Goal: Task Accomplishment & Management: Manage account settings

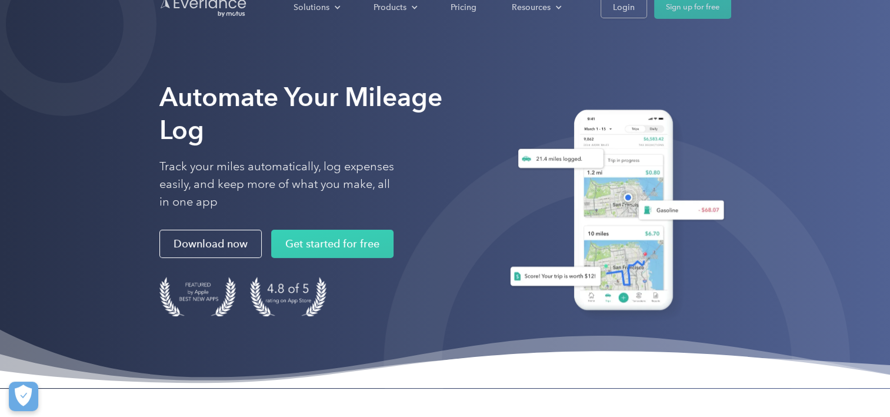
drag, startPoint x: 829, startPoint y: 204, endPoint x: 821, endPoint y: 197, distance: 10.4
click at [828, 203] on div "Automate Your Mileage Log Track your miles automatically, log expenses easily, …" at bounding box center [445, 194] width 890 height 388
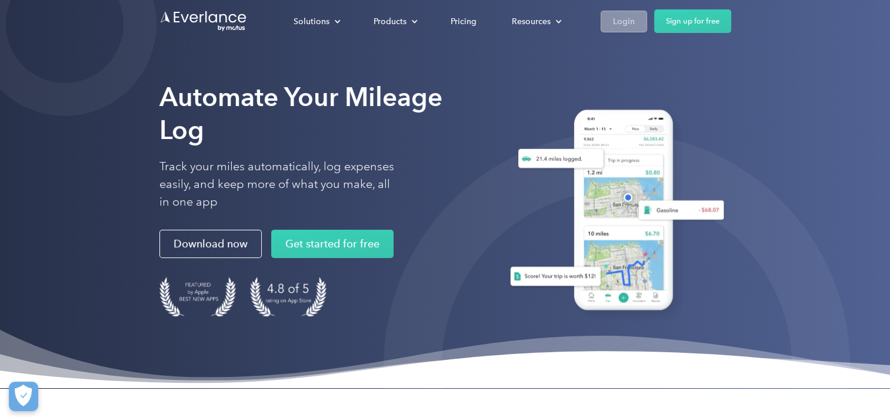
click at [615, 20] on div "Login" at bounding box center [624, 21] width 22 height 15
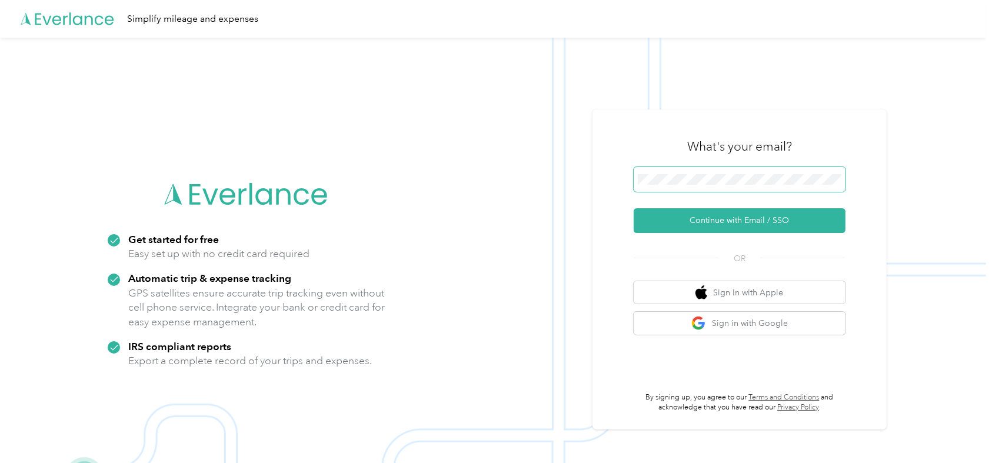
click at [694, 173] on span at bounding box center [740, 179] width 212 height 25
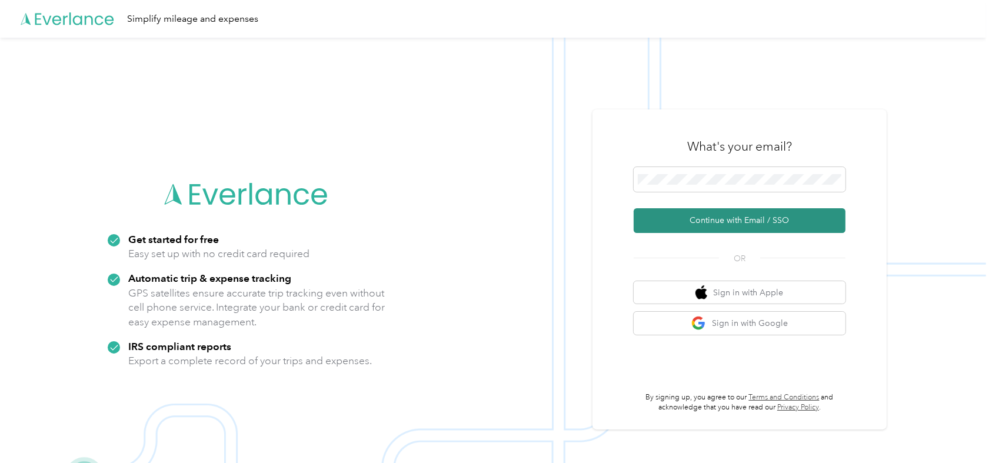
click at [710, 215] on button "Continue with Email / SSO" at bounding box center [740, 220] width 212 height 25
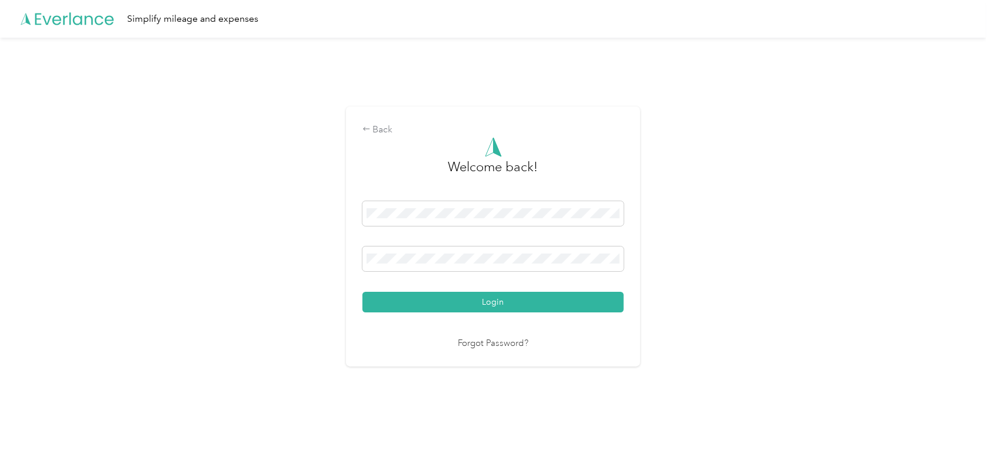
click at [362, 292] on button "Login" at bounding box center [492, 302] width 261 height 21
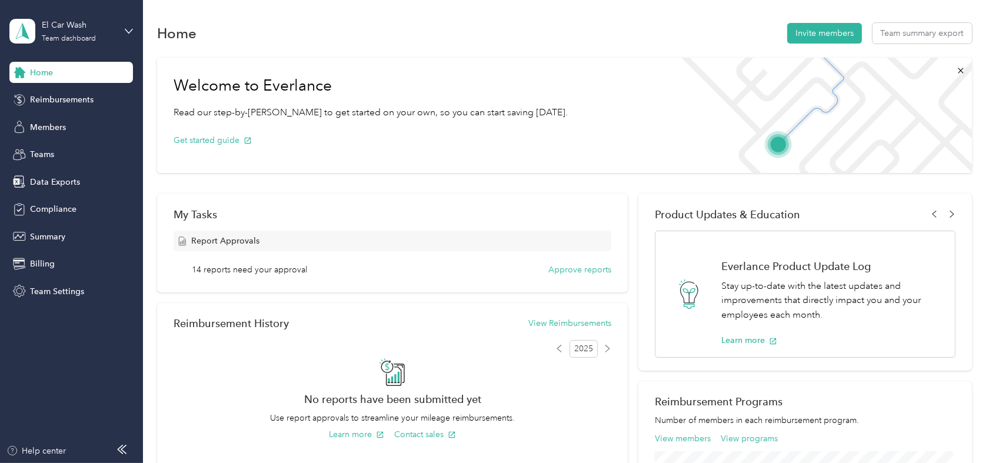
click at [701, 212] on span "Product Updates & Education" at bounding box center [727, 214] width 145 height 12
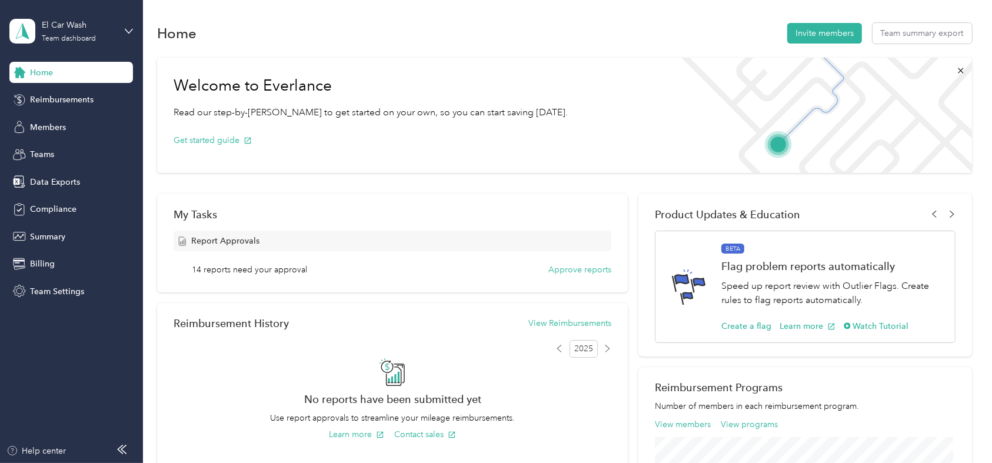
click at [701, 212] on span "Product Updates & Education" at bounding box center [727, 214] width 145 height 12
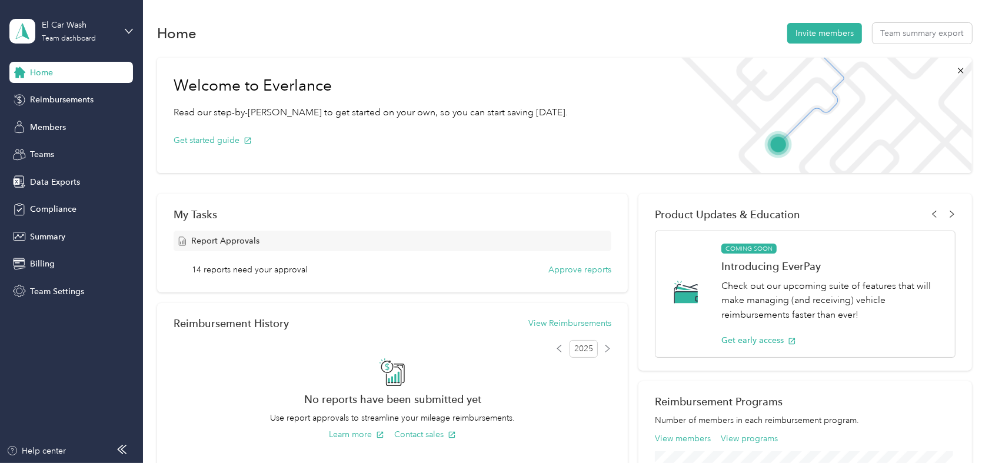
click at [701, 212] on span "Product Updates & Education" at bounding box center [727, 214] width 145 height 12
click at [505, 154] on div "Get started guide" at bounding box center [371, 139] width 394 height 41
click at [66, 35] on div "Team dashboard" at bounding box center [69, 38] width 54 height 7
click at [77, 122] on div "Personal dashboard" at bounding box center [57, 123] width 74 height 12
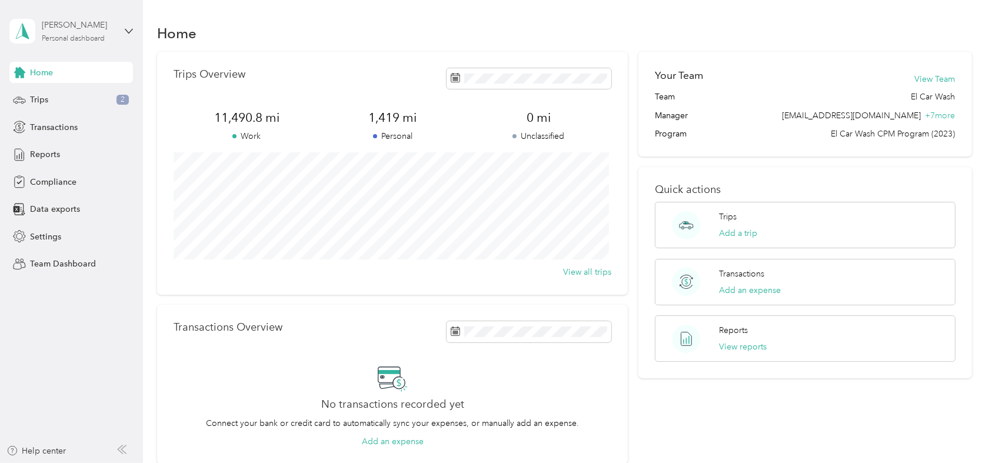
click at [80, 25] on div "[PERSON_NAME]" at bounding box center [79, 25] width 74 height 12
click at [81, 102] on div "Team dashboard" at bounding box center [167, 95] width 298 height 21
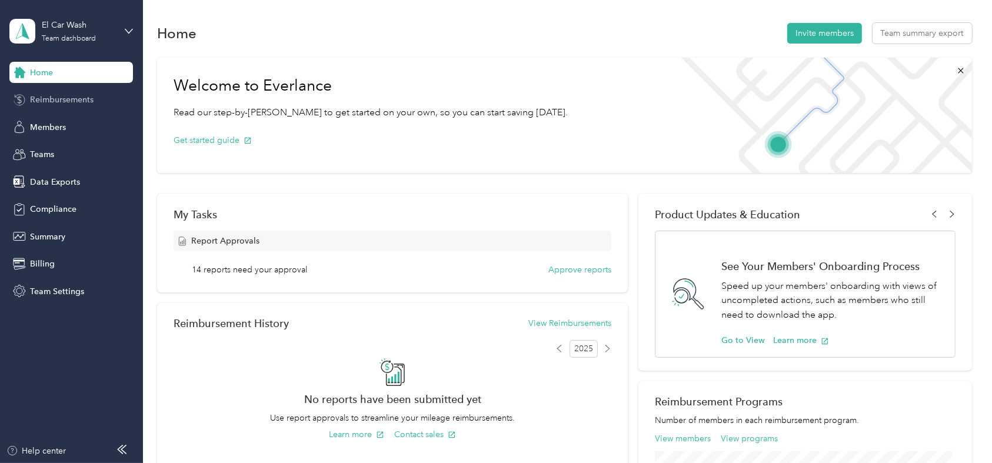
click at [61, 89] on div "Reimbursements" at bounding box center [71, 99] width 124 height 21
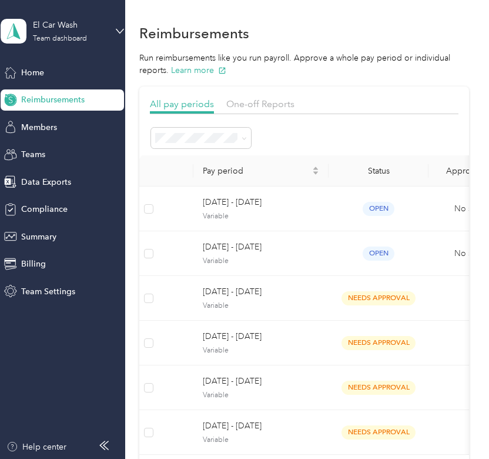
click at [378, 69] on p "Run reimbursements like you run payroll. Approve a whole pay period or individu…" at bounding box center [303, 64] width 329 height 25
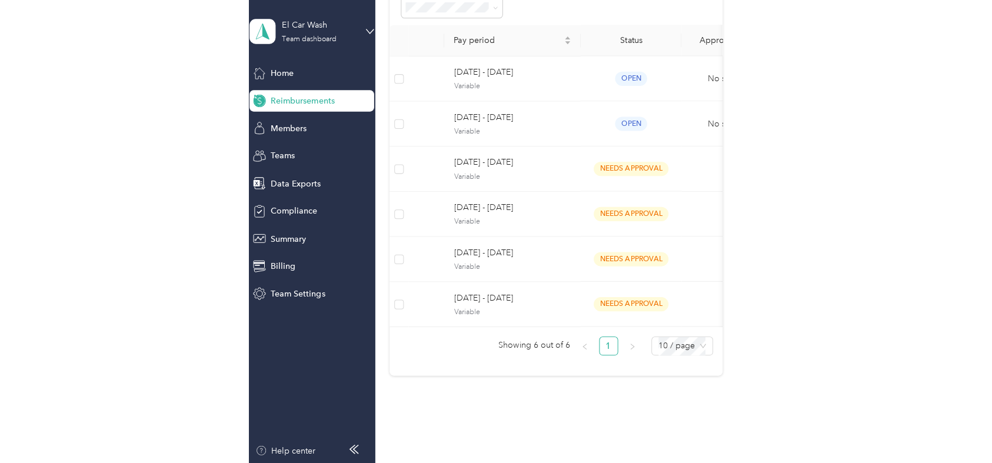
scroll to position [118, 0]
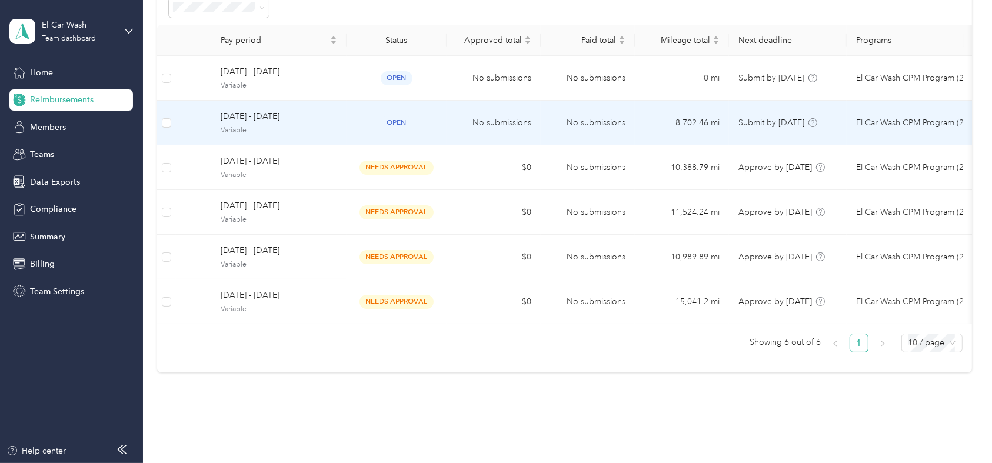
click at [571, 121] on td "No submissions" at bounding box center [588, 123] width 94 height 45
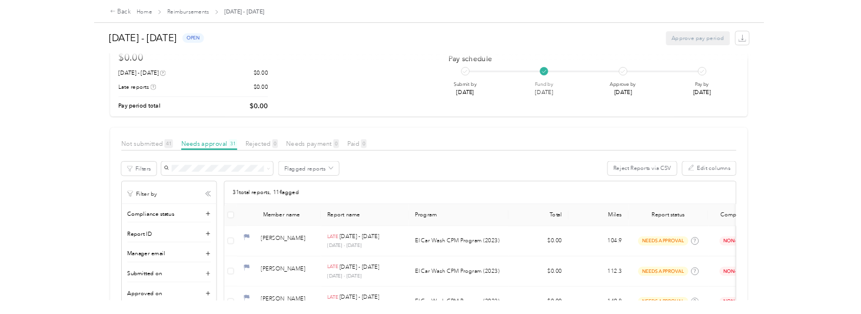
scroll to position [43, 0]
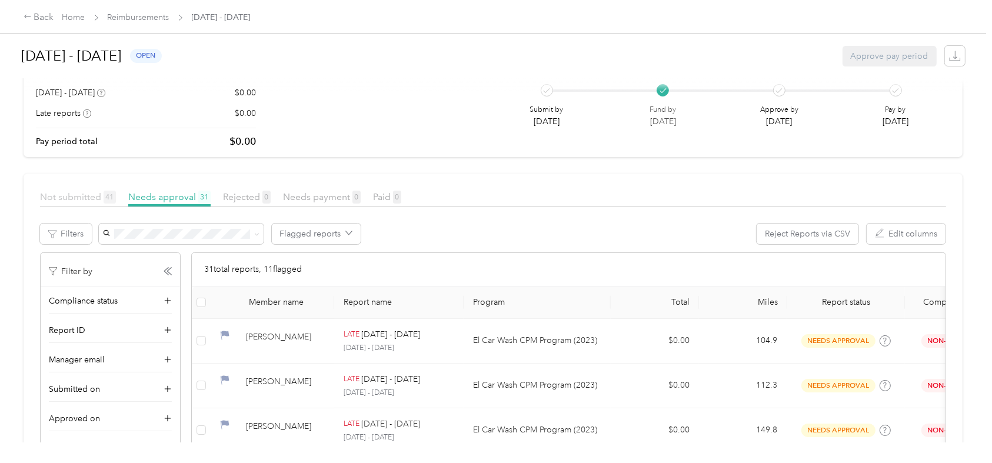
click at [88, 196] on span "Not submitted 41" at bounding box center [78, 196] width 76 height 11
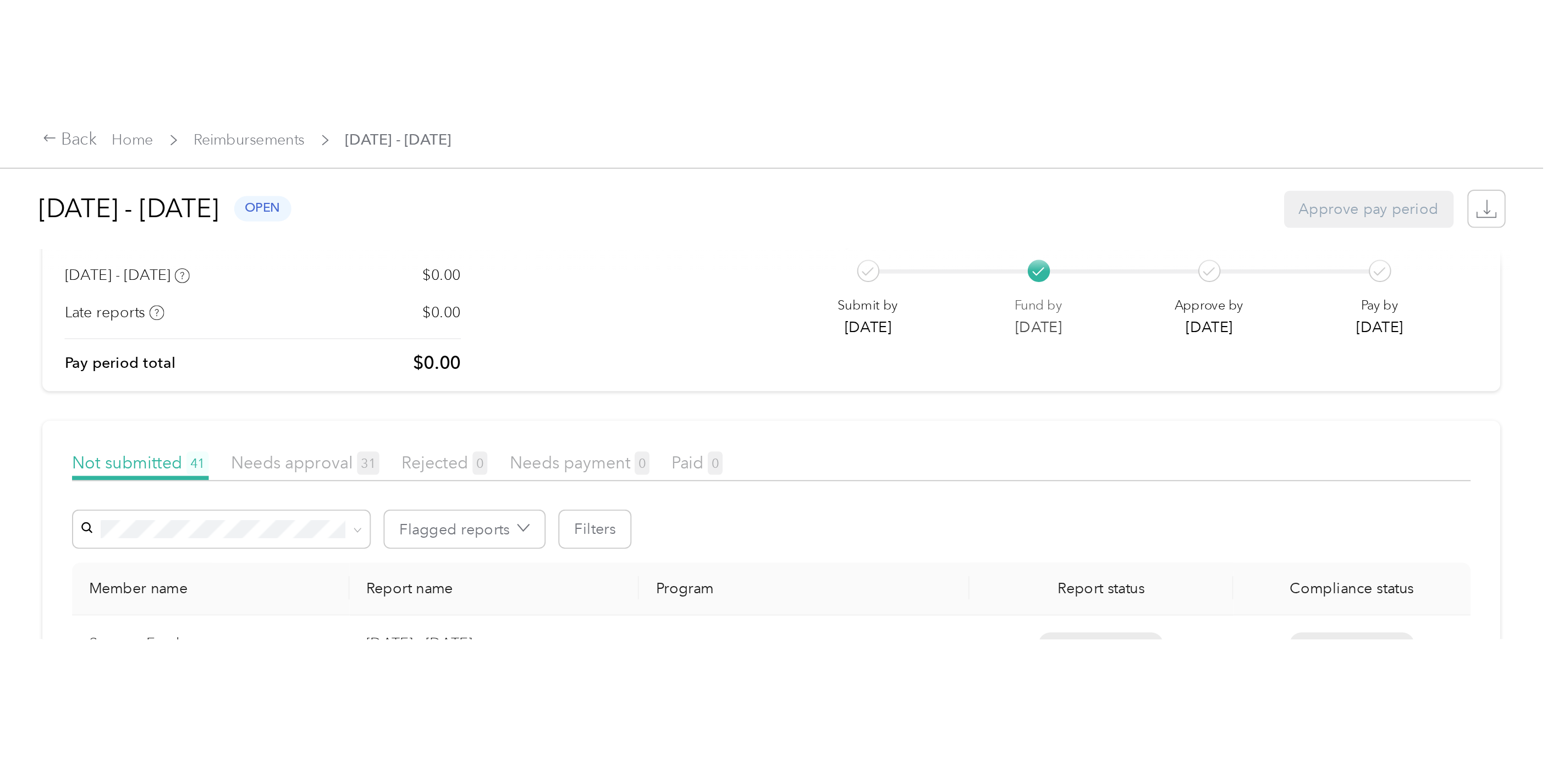
scroll to position [40, 0]
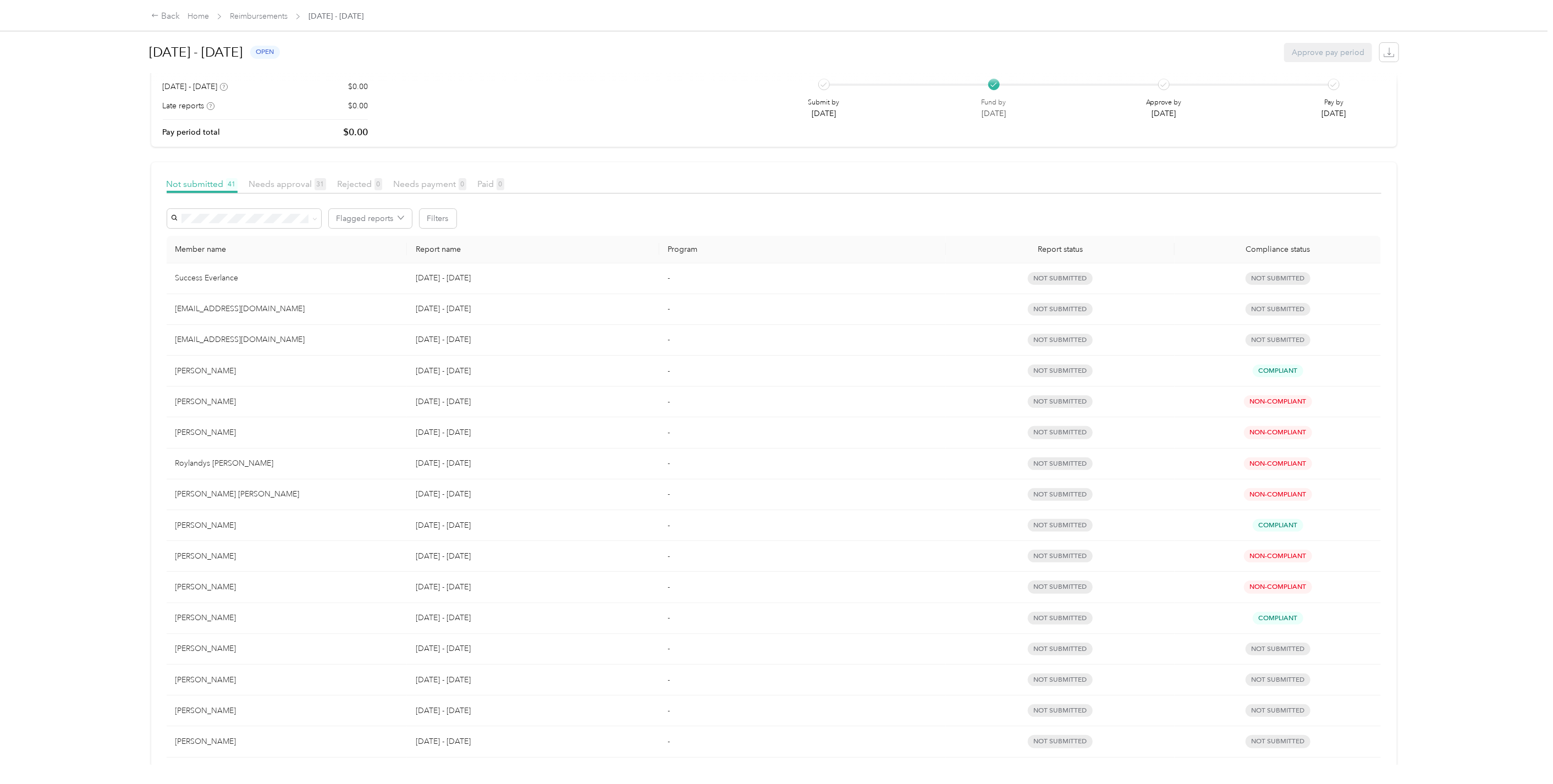
click at [618, 118] on div "$0.00 [DATE] - [DATE] $0.00 Late reports $0.00 Pay period total $0.00 Pay sched…" at bounding box center [774, 96] width 1223 height 83
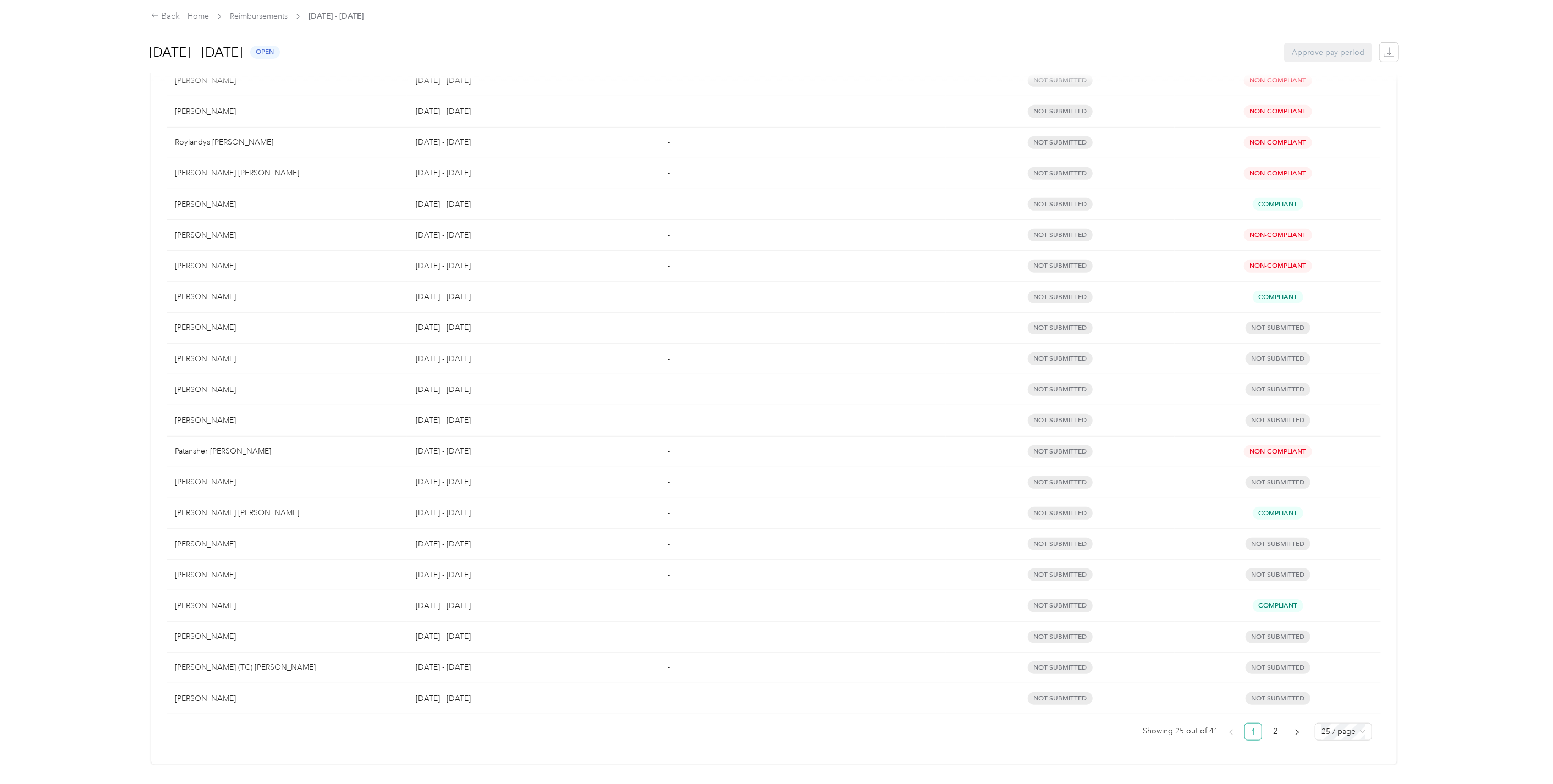
scroll to position [0, 0]
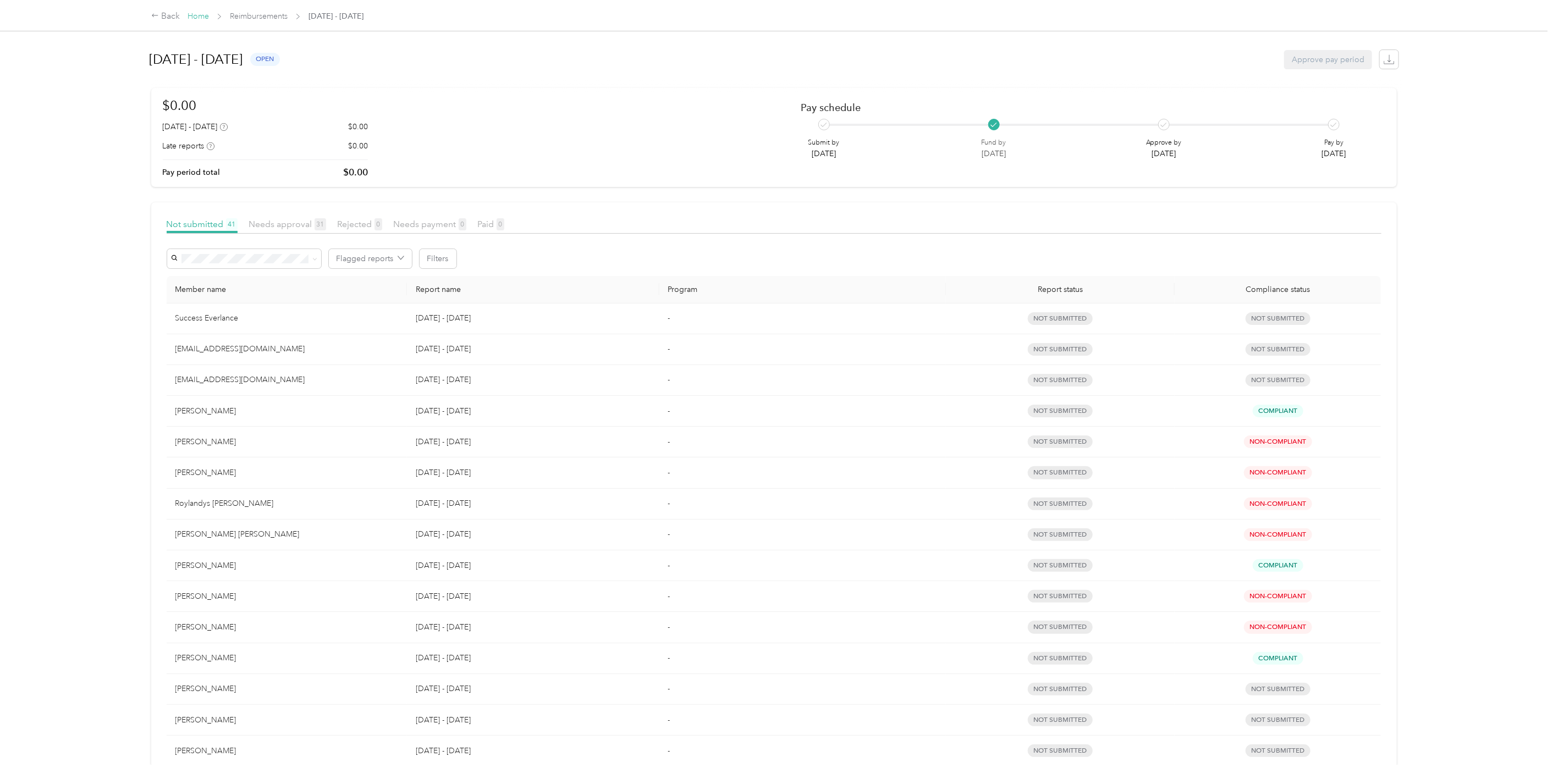
click at [200, 15] on link "Home" at bounding box center [198, 16] width 22 height 9
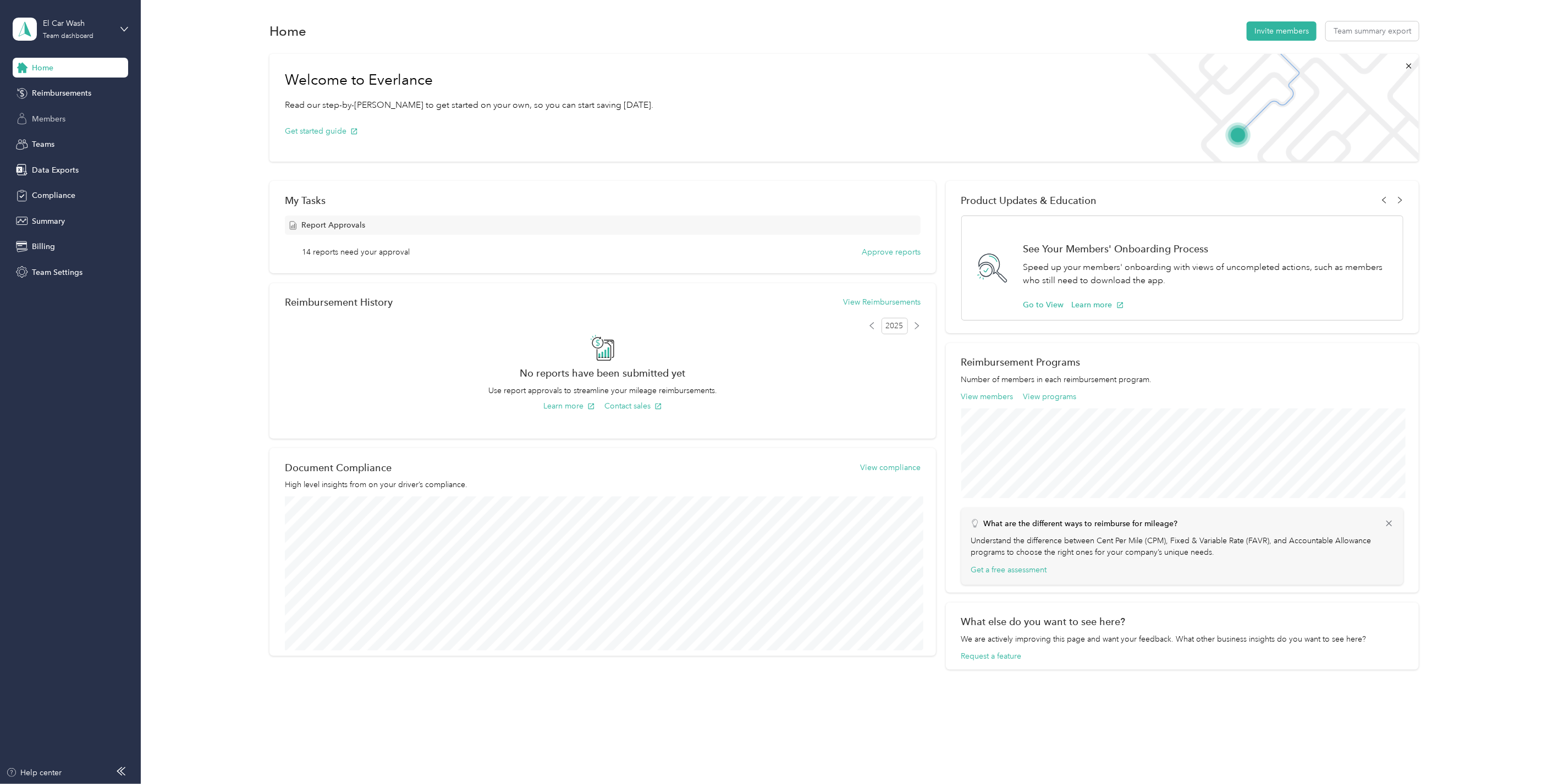
click at [55, 121] on span "Members" at bounding box center [49, 119] width 34 height 11
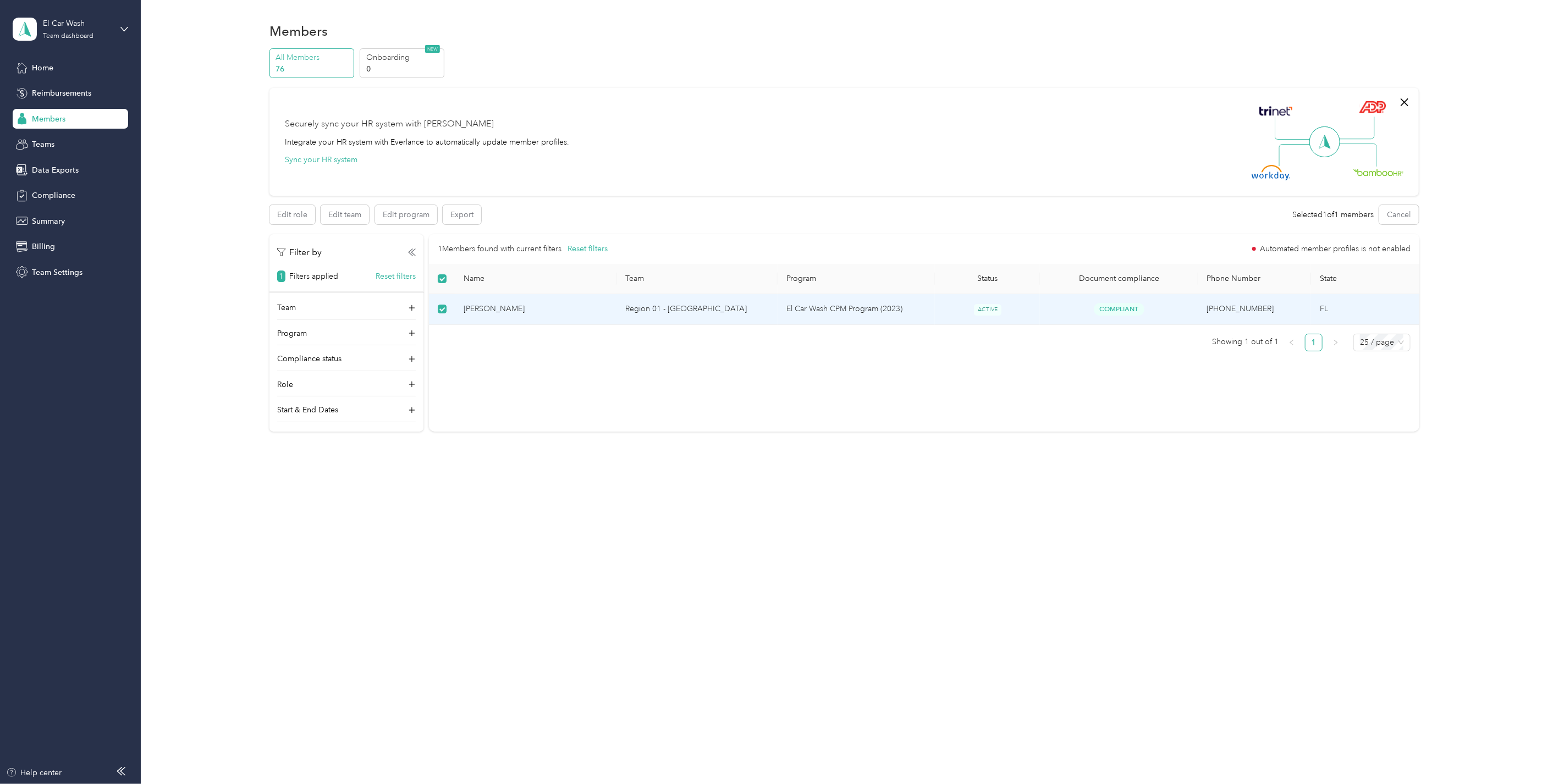
click at [927, 307] on td "ACTIVE" at bounding box center [987, 309] width 105 height 31
click at [508, 306] on span "[PERSON_NAME]" at bounding box center [536, 308] width 144 height 12
click at [486, 314] on span "[PERSON_NAME]" at bounding box center [536, 309] width 144 height 12
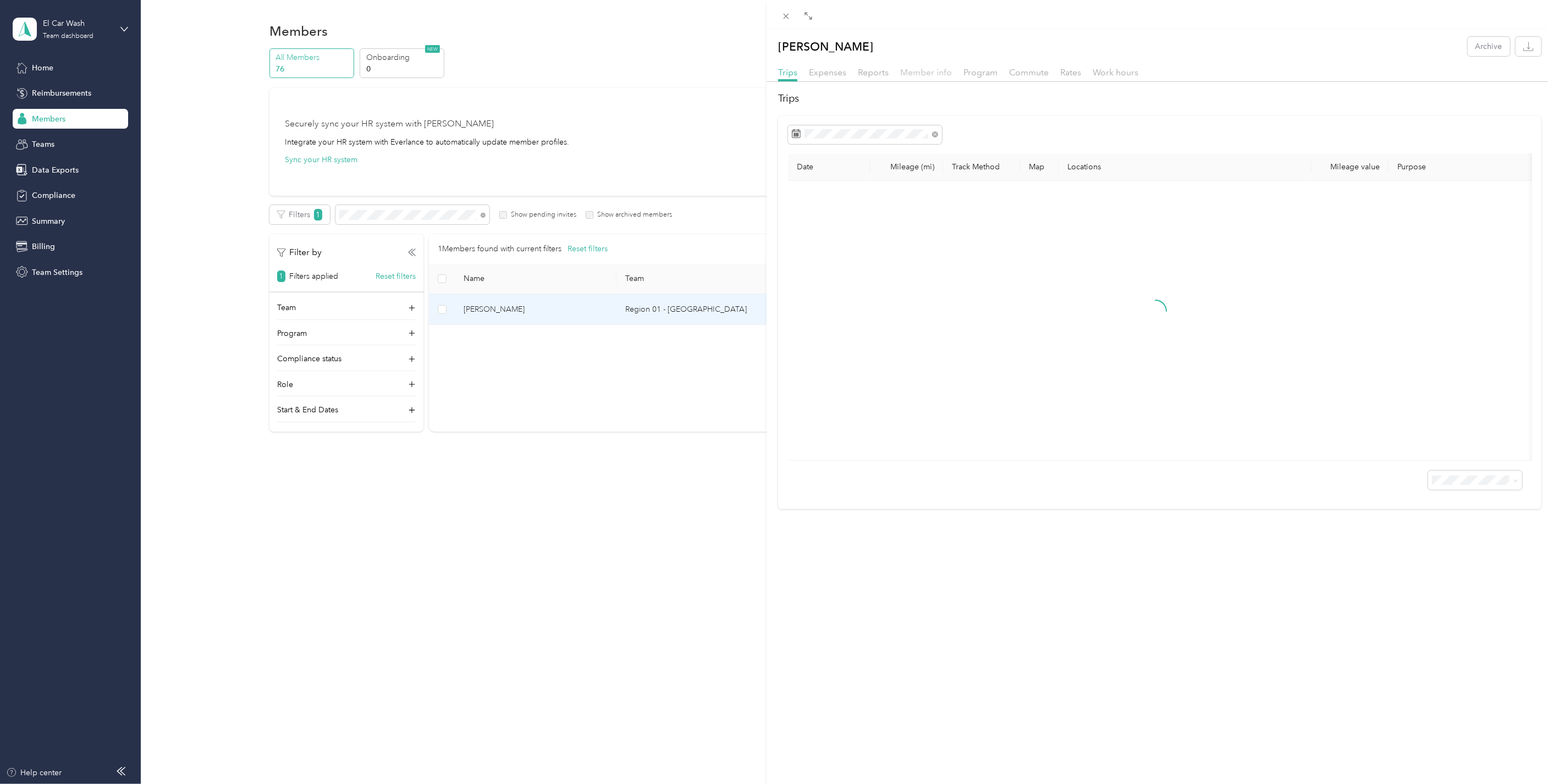
click at [914, 69] on span "Member info" at bounding box center [926, 72] width 51 height 10
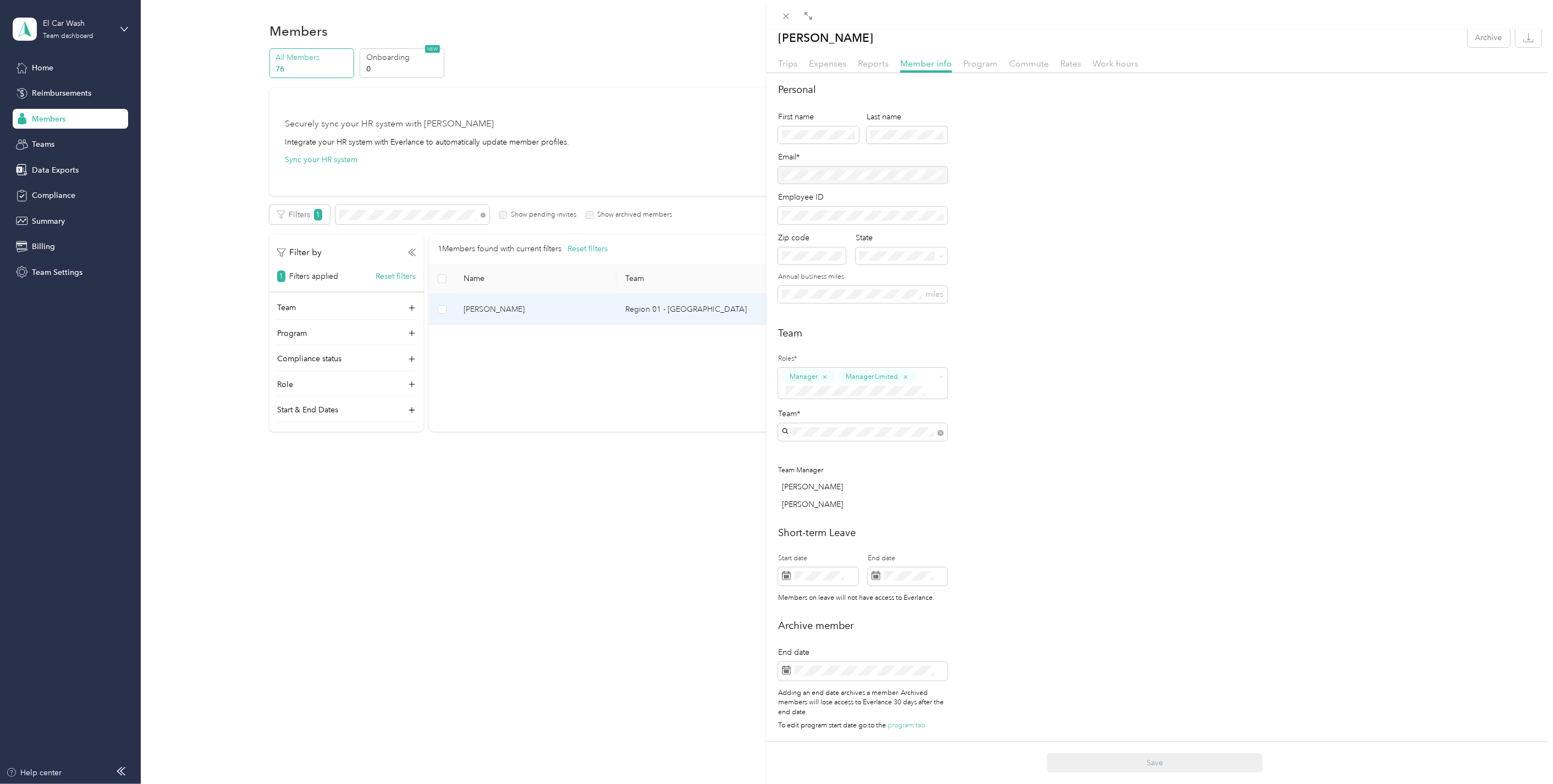
scroll to position [18, 0]
click at [927, 58] on span "Program" at bounding box center [981, 63] width 34 height 10
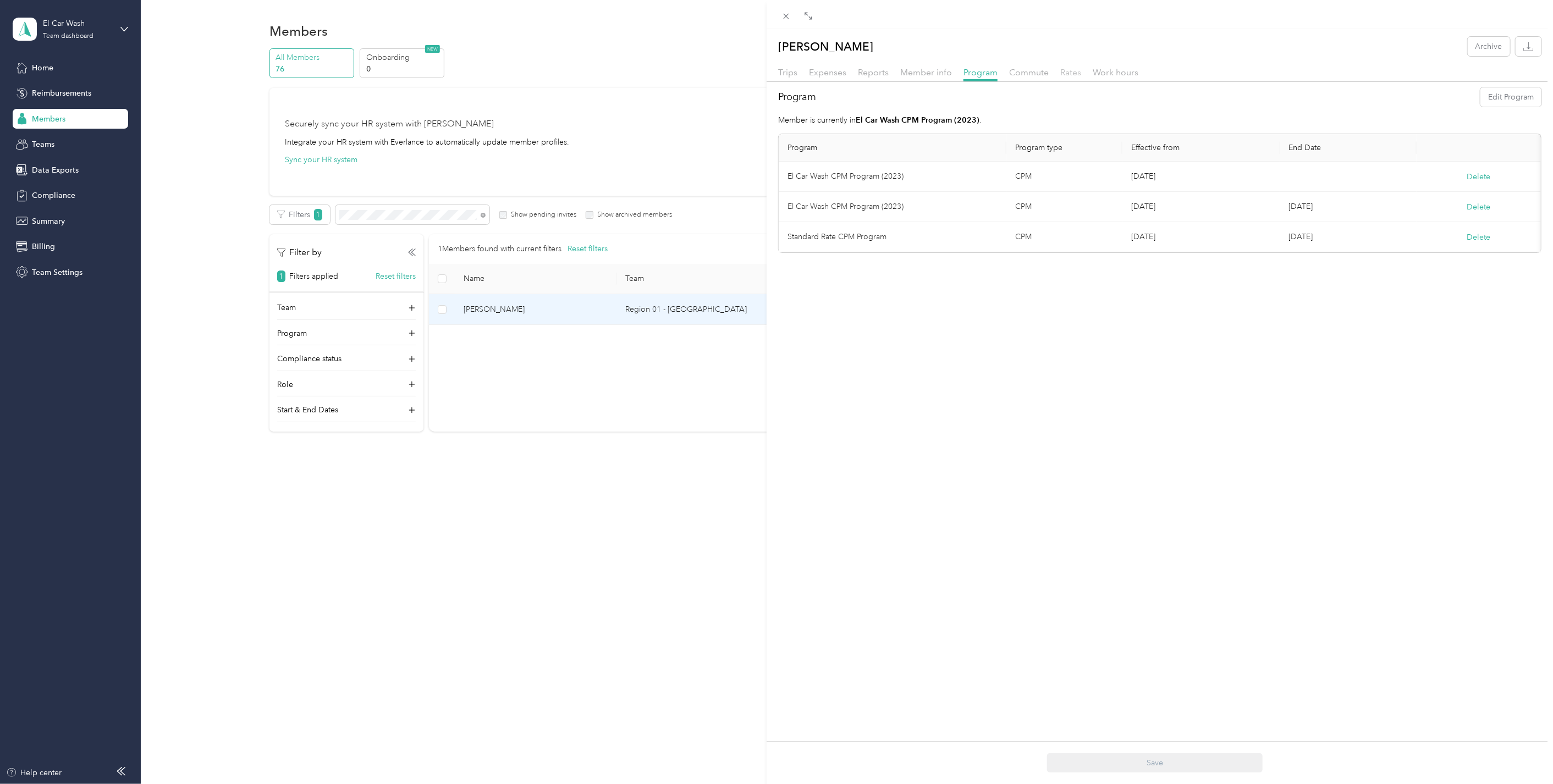
click at [927, 72] on span "Rates" at bounding box center [1071, 72] width 21 height 10
click at [927, 71] on span "Commute" at bounding box center [1029, 72] width 39 height 10
click at [927, 74] on span "Program" at bounding box center [981, 72] width 34 height 10
click at [912, 74] on span "Member info" at bounding box center [926, 72] width 51 height 10
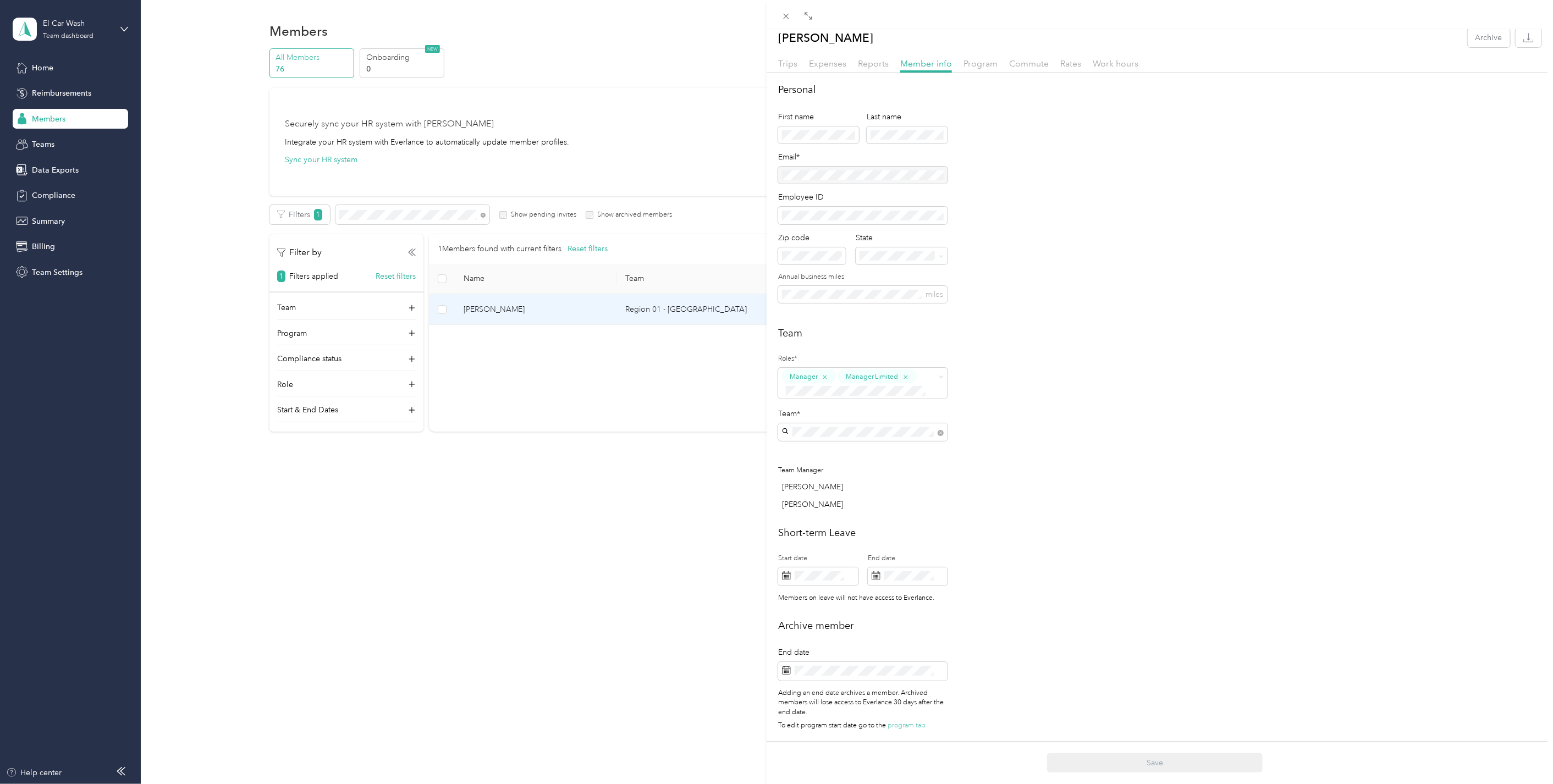
scroll to position [18, 0]
click at [870, 432] on span at bounding box center [862, 671] width 169 height 19
click at [865, 432] on span at bounding box center [862, 671] width 169 height 19
click at [821, 432] on div "1" at bounding box center [819, 550] width 14 height 14
click at [927, 432] on div "Archive member End date Adding an end date archives a member. Archived members …" at bounding box center [1159, 677] width 764 height 118
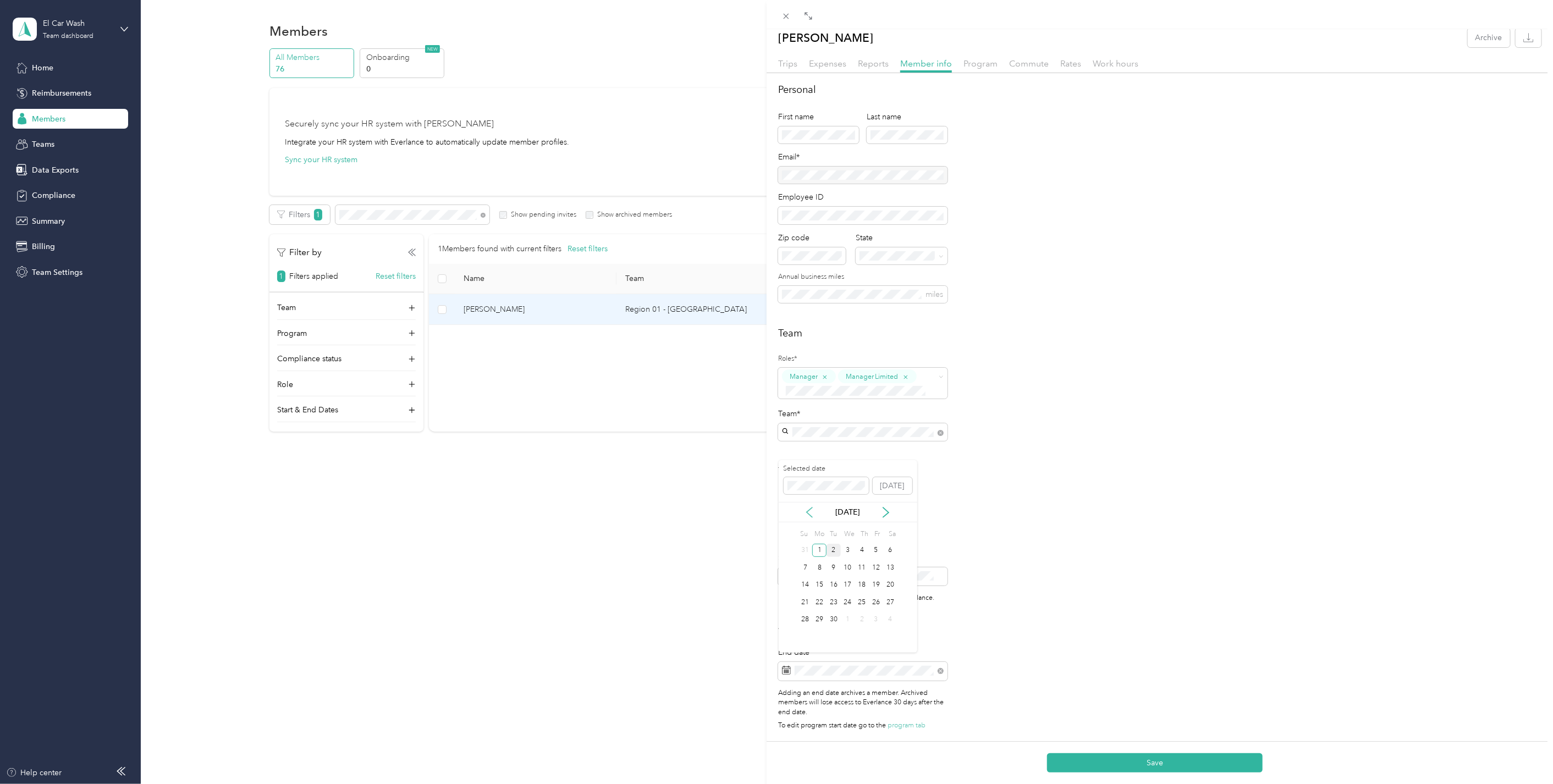
click at [808, 432] on icon at bounding box center [810, 512] width 11 height 11
click at [878, 432] on div "1" at bounding box center [876, 550] width 14 height 14
click at [927, 432] on div "Short-term Leave Start date End date Members on leave will not have access to E…" at bounding box center [1159, 566] width 764 height 83
click at [927, 432] on button "Save" at bounding box center [1155, 763] width 216 height 20
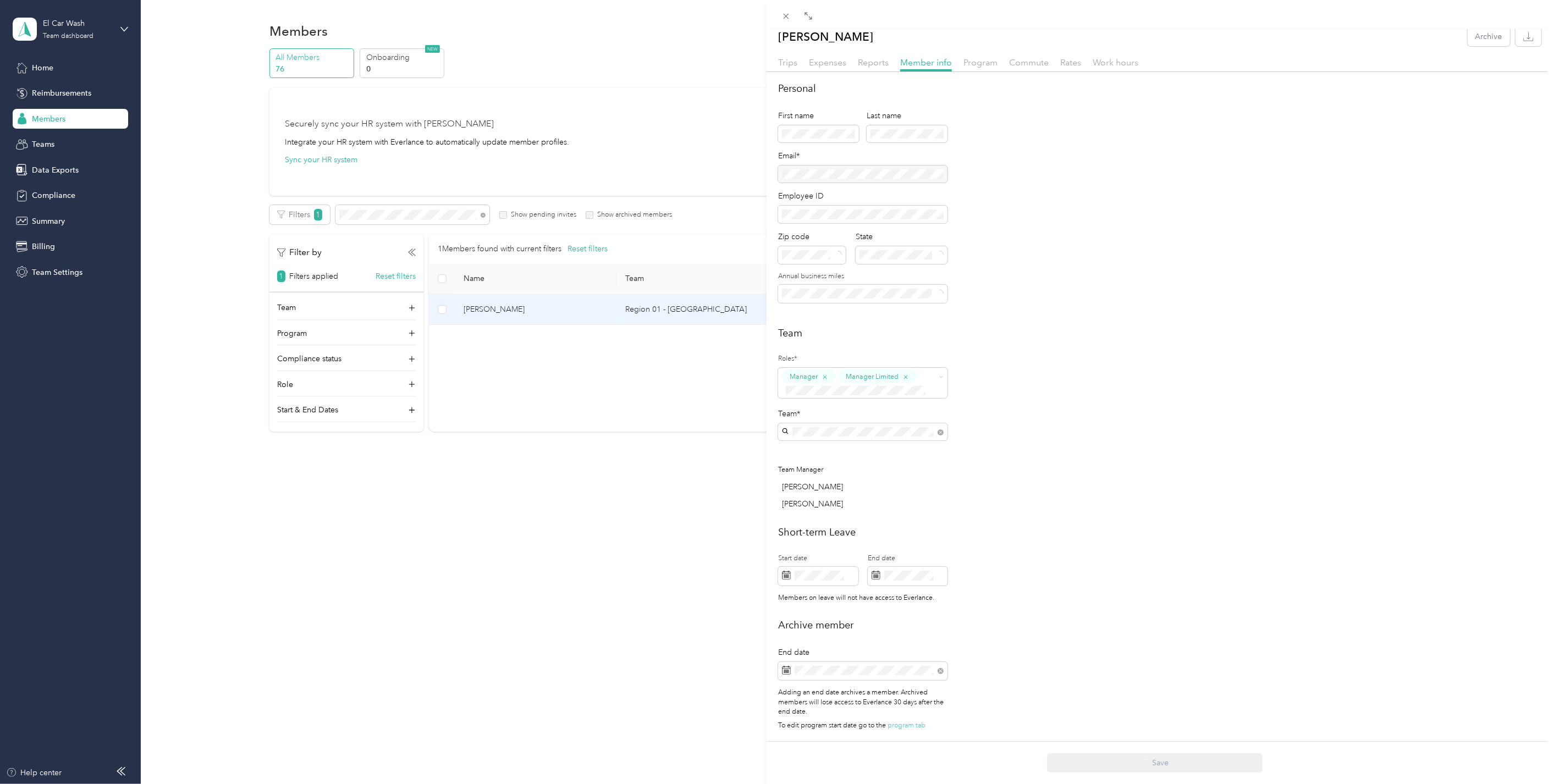
scroll to position [55, 0]
click at [586, 354] on div "This member was archived on [DATE] . To restore their access to Everlance react…" at bounding box center [776, 392] width 1553 height 784
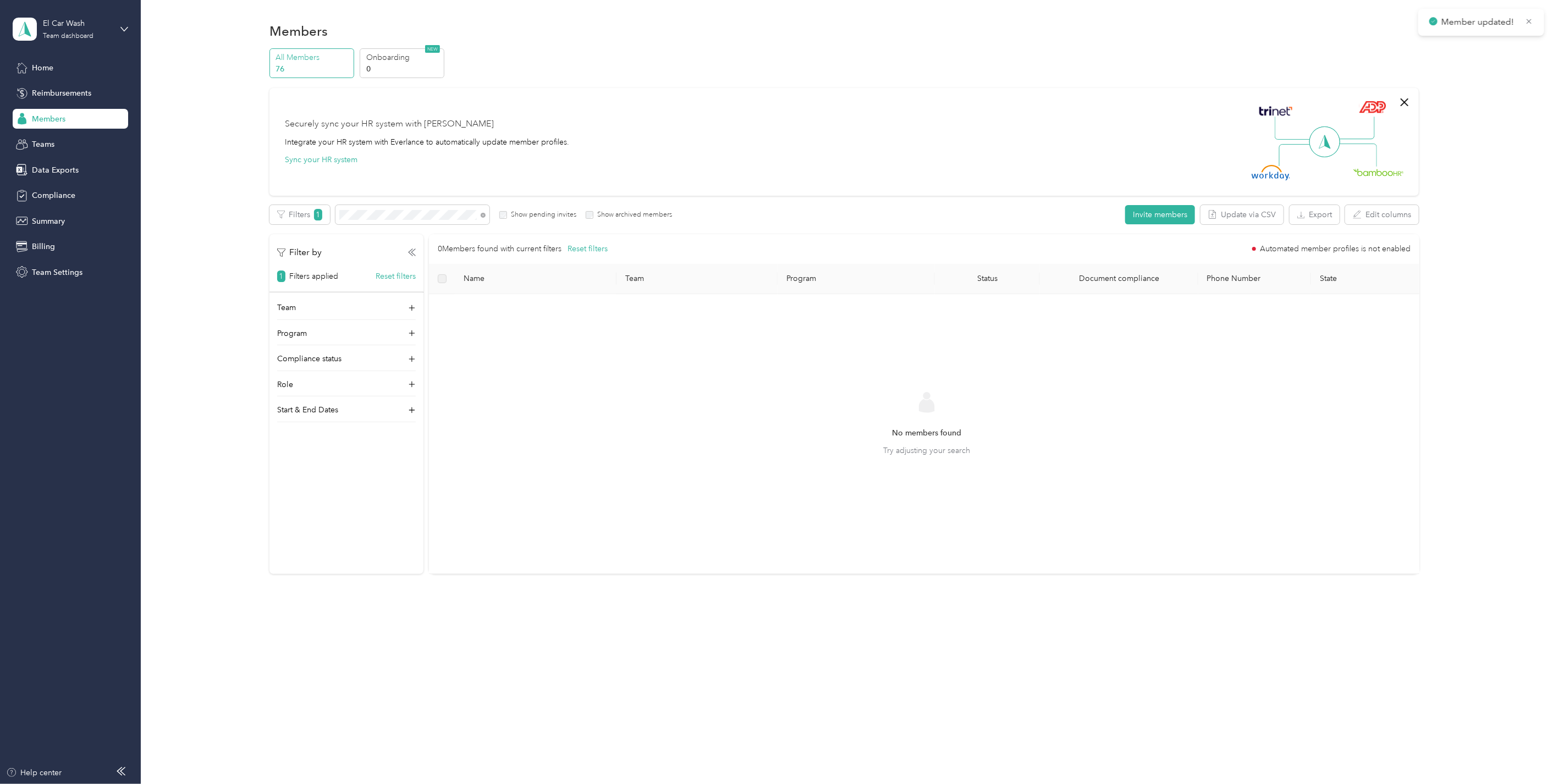
scroll to position [26, 0]
click at [67, 93] on span "Reimbursements" at bounding box center [62, 93] width 60 height 11
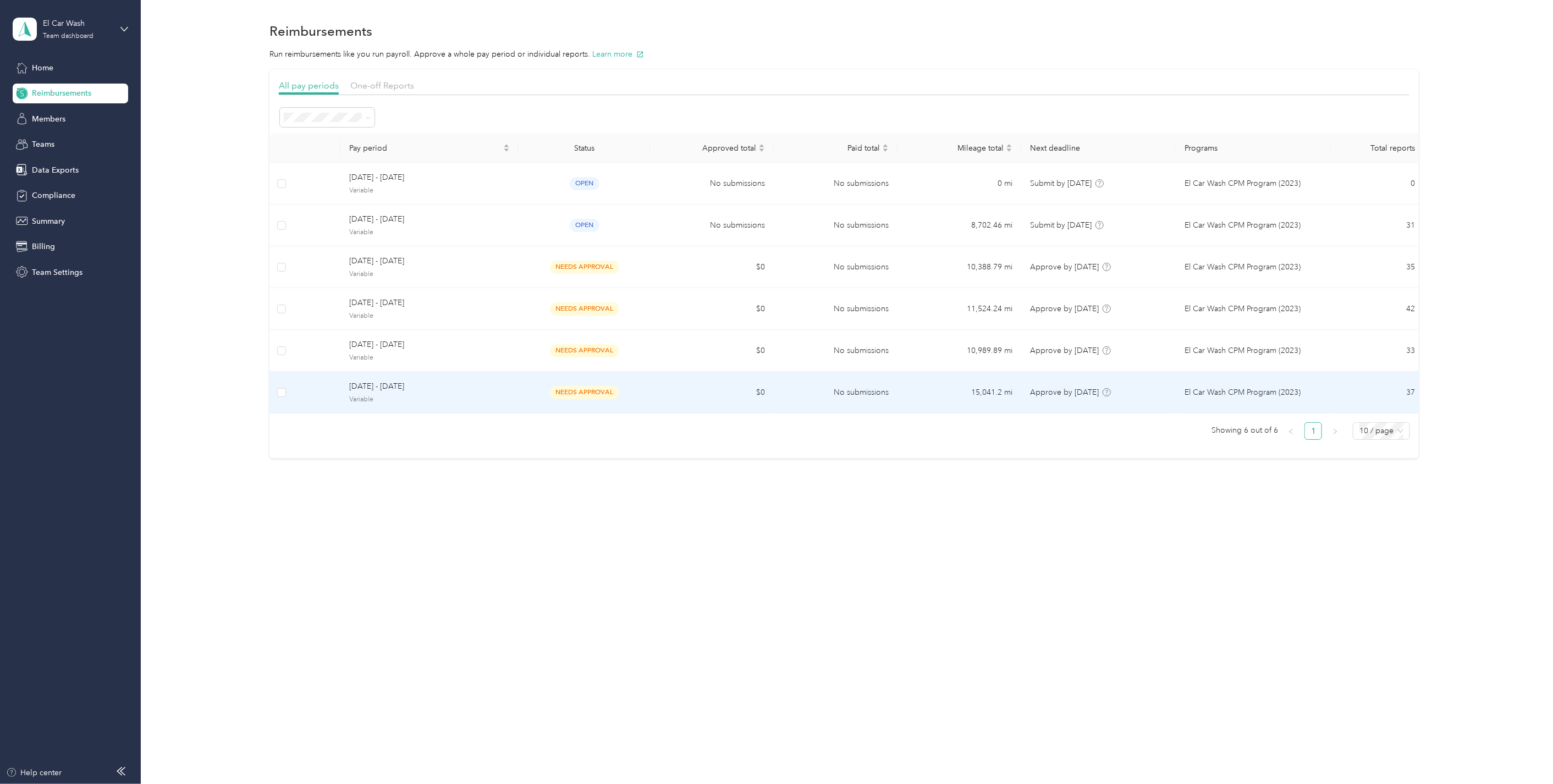
click at [467, 391] on span "[DATE] - [DATE]" at bounding box center [430, 386] width 161 height 12
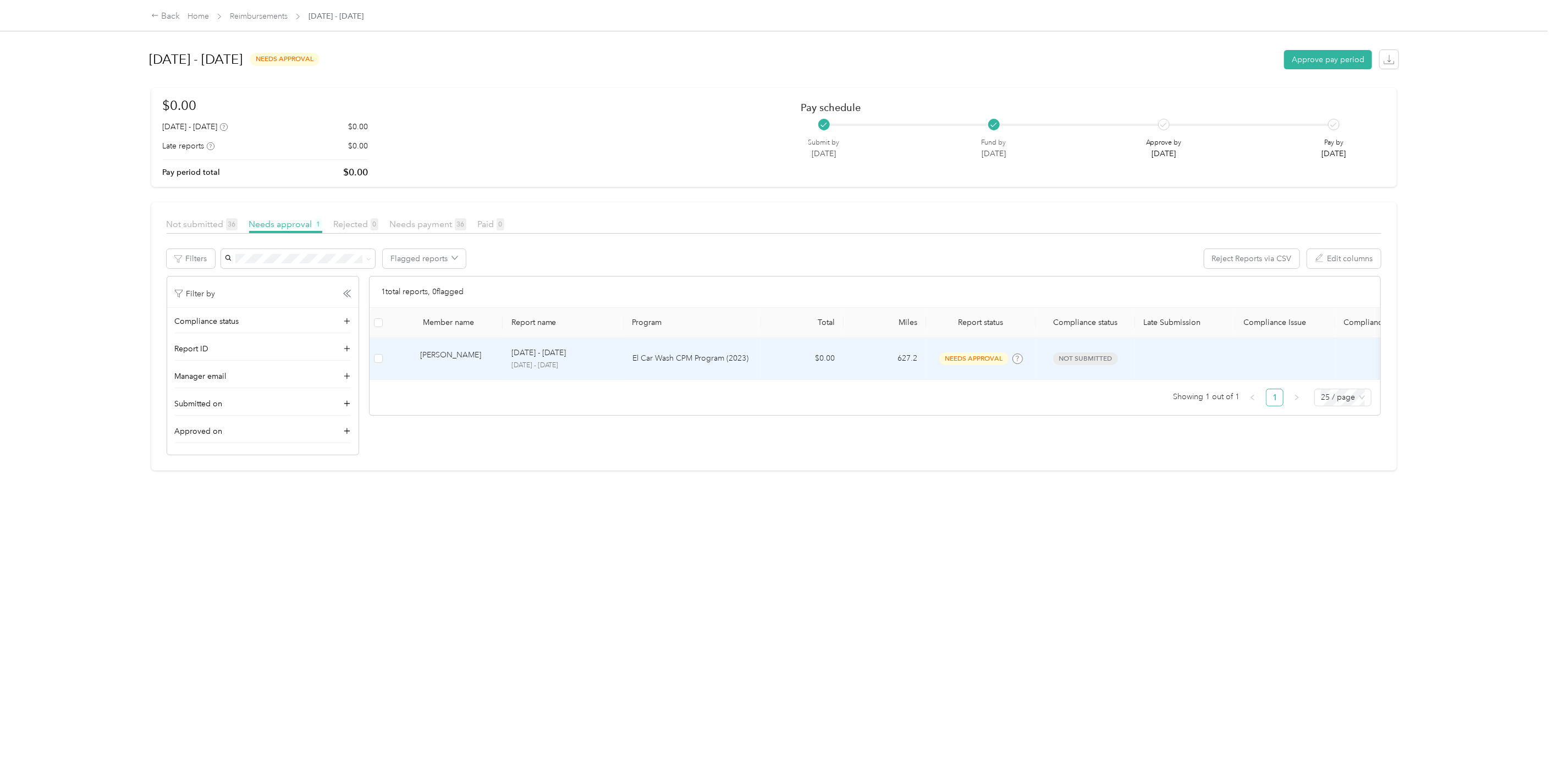
click at [790, 359] on td "$0.00" at bounding box center [802, 359] width 82 height 42
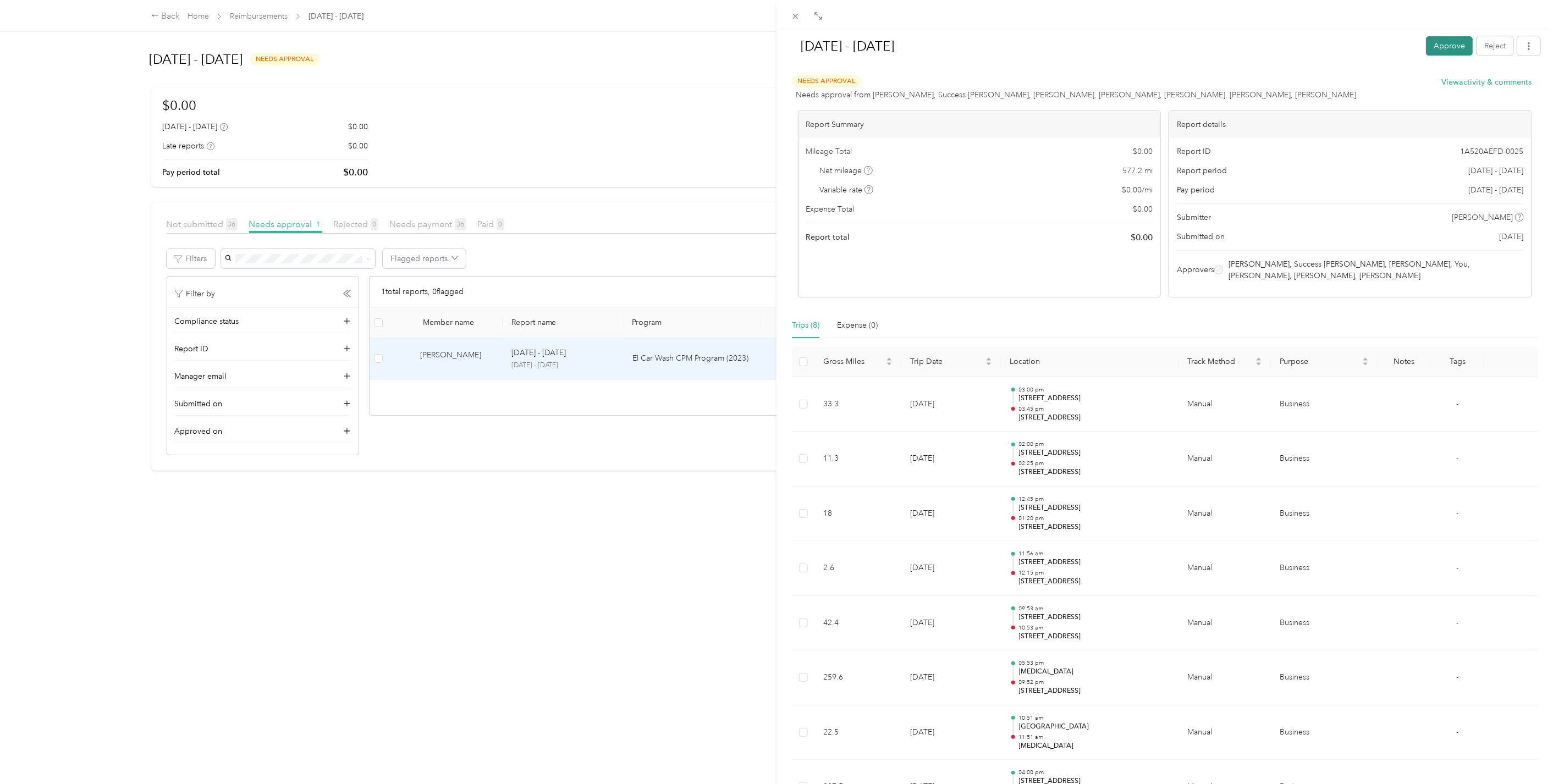
click at [927, 46] on button "Approve" at bounding box center [1449, 46] width 47 height 20
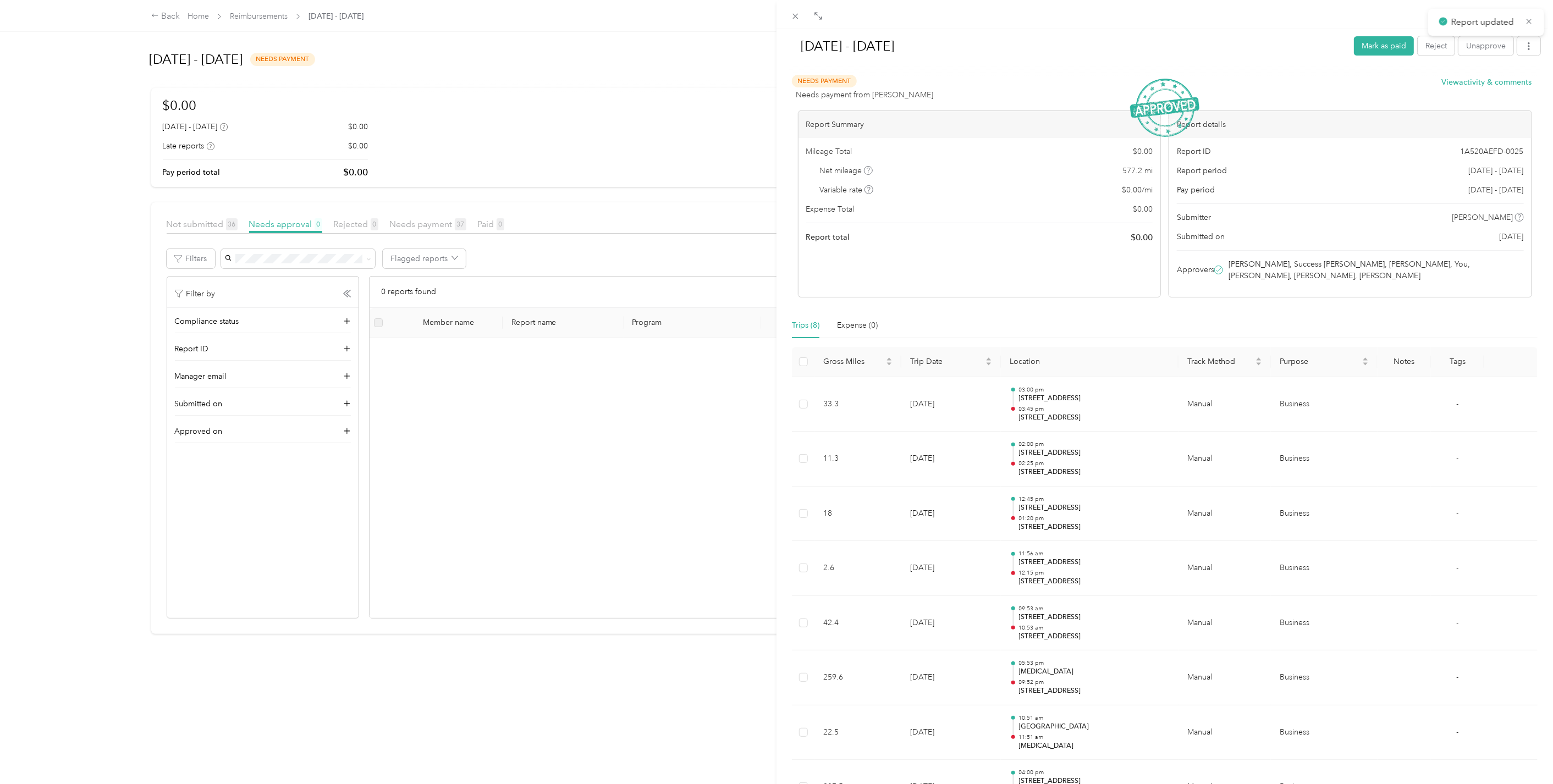
click at [519, 281] on div "[DATE] - [DATE] Mark as paid Reject Unapprove Needs Payment Needs payment from …" at bounding box center [776, 392] width 1553 height 784
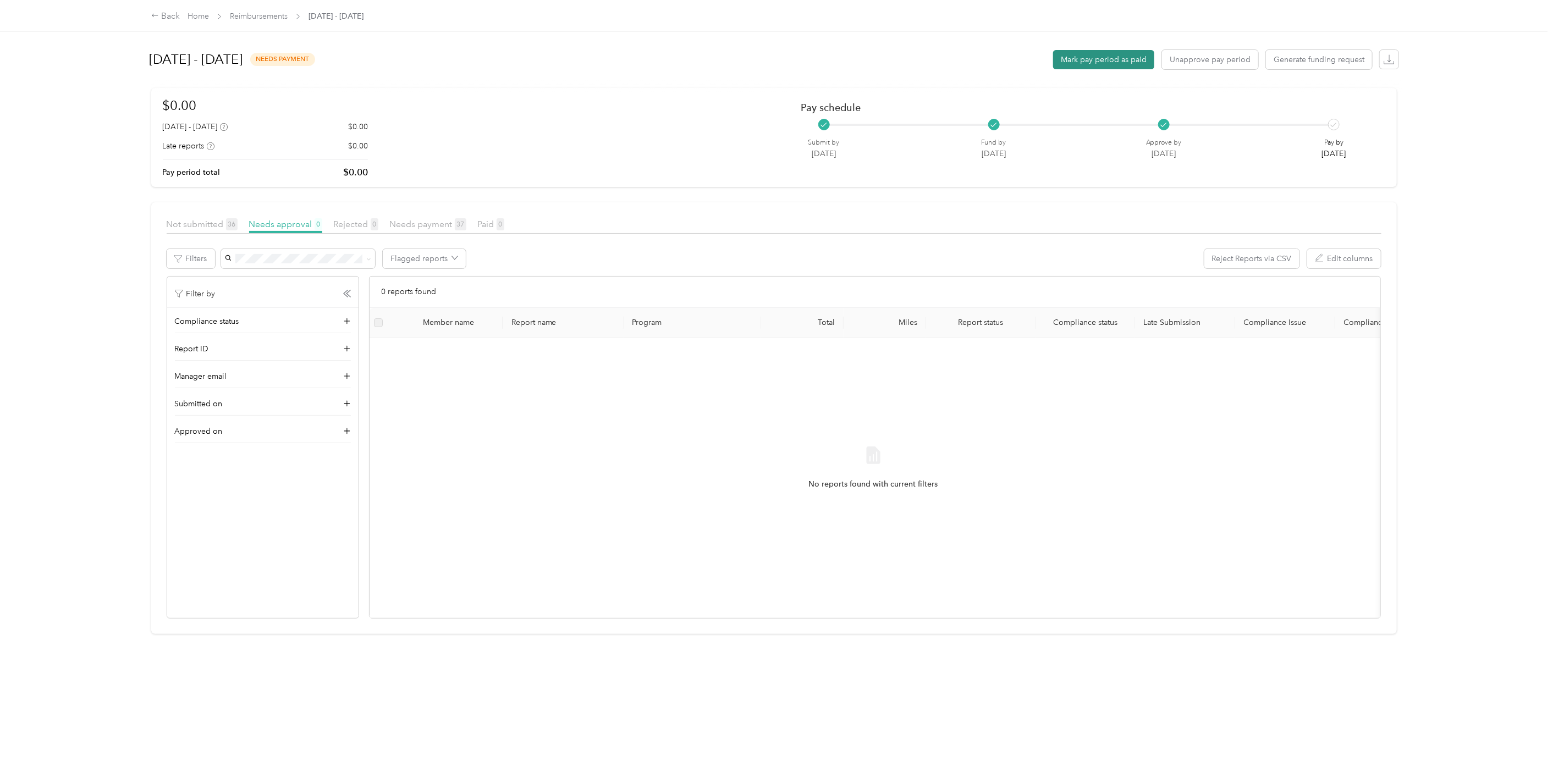
click at [927, 60] on button "Mark pay period as paid" at bounding box center [1104, 60] width 101 height 20
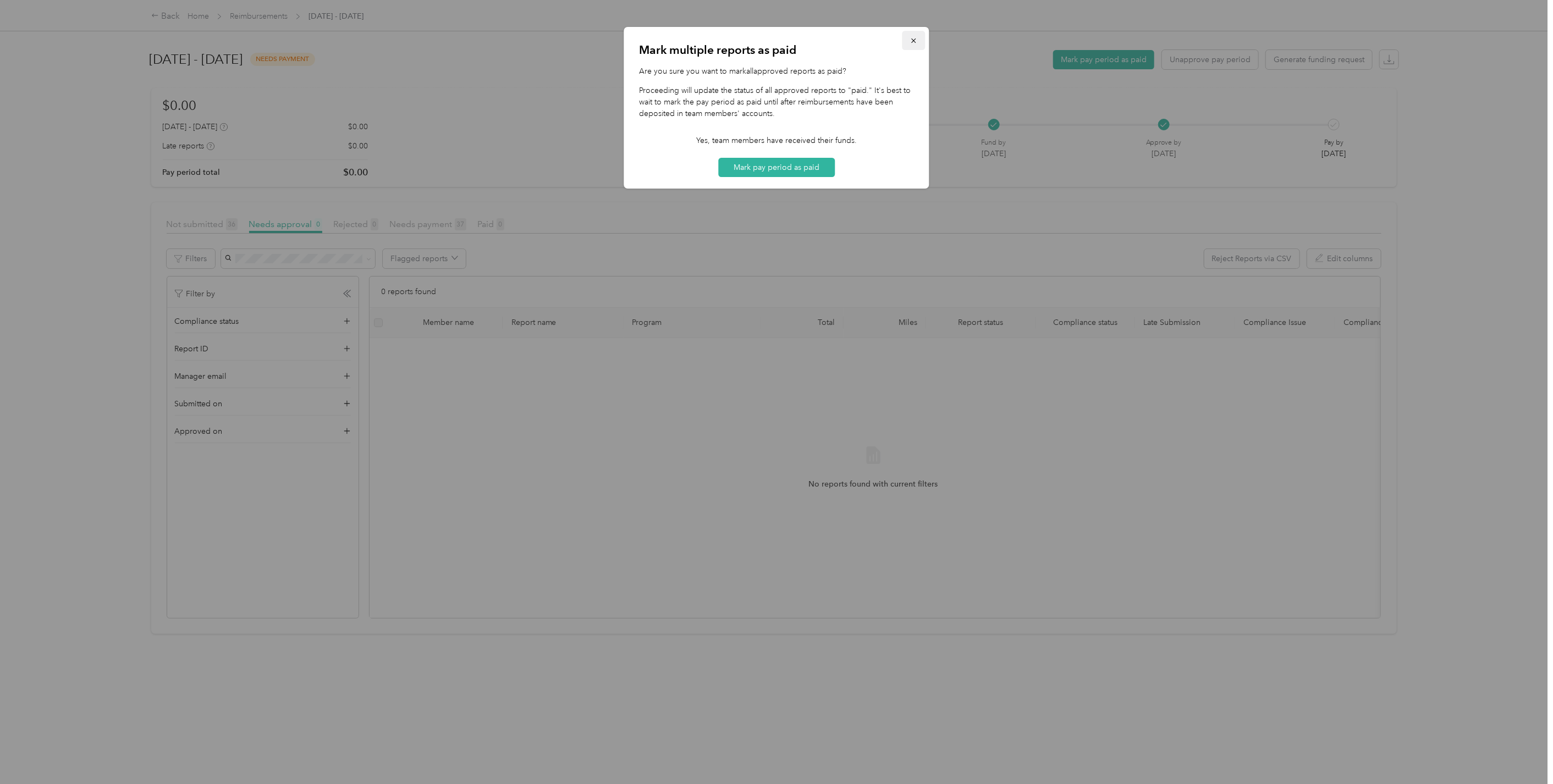
click at [912, 41] on icon "button" at bounding box center [914, 40] width 7 height 7
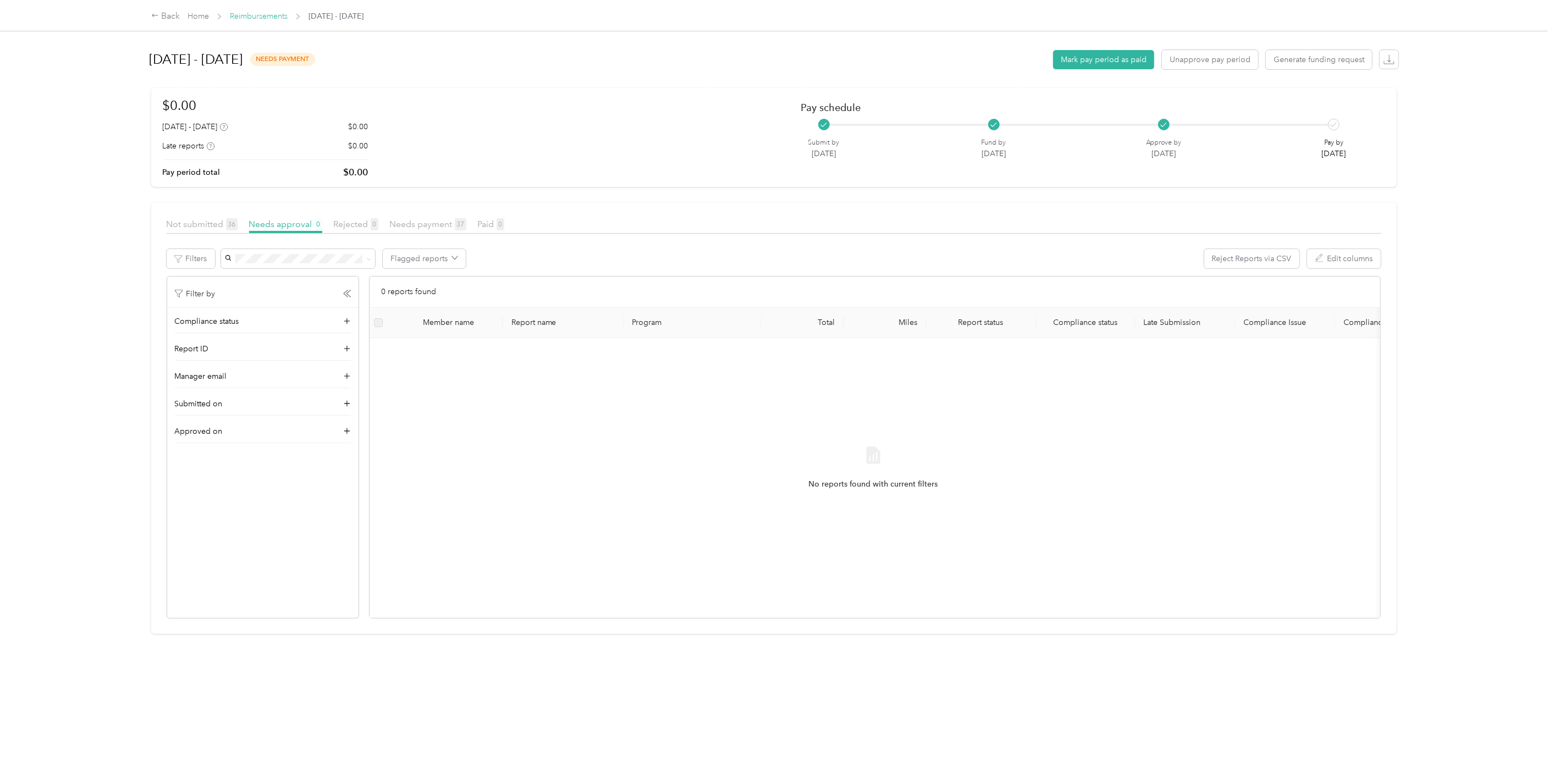
click at [279, 17] on link "Reimbursements" at bounding box center [259, 16] width 58 height 9
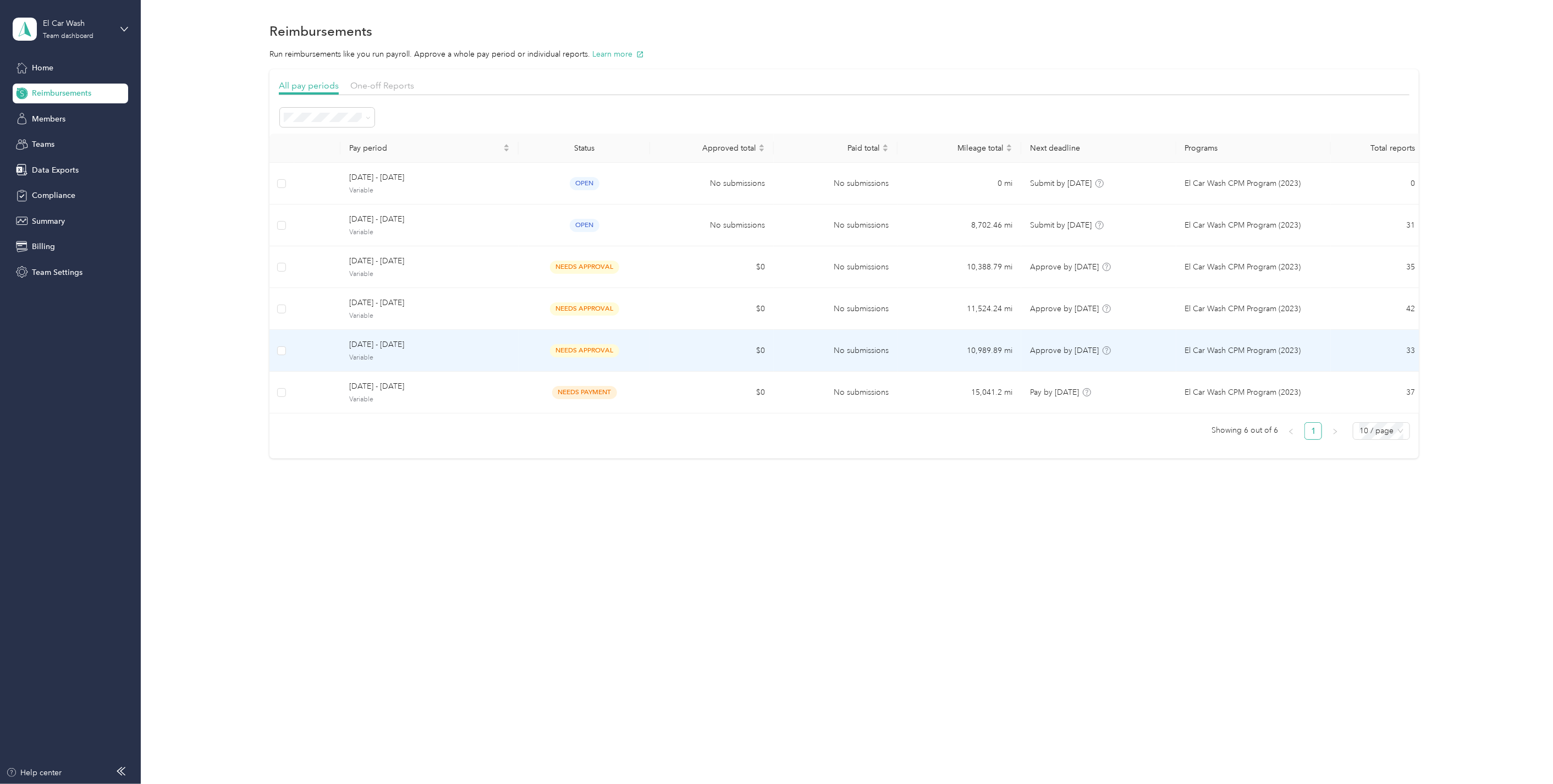
click at [586, 352] on span "needs approval" at bounding box center [584, 350] width 69 height 13
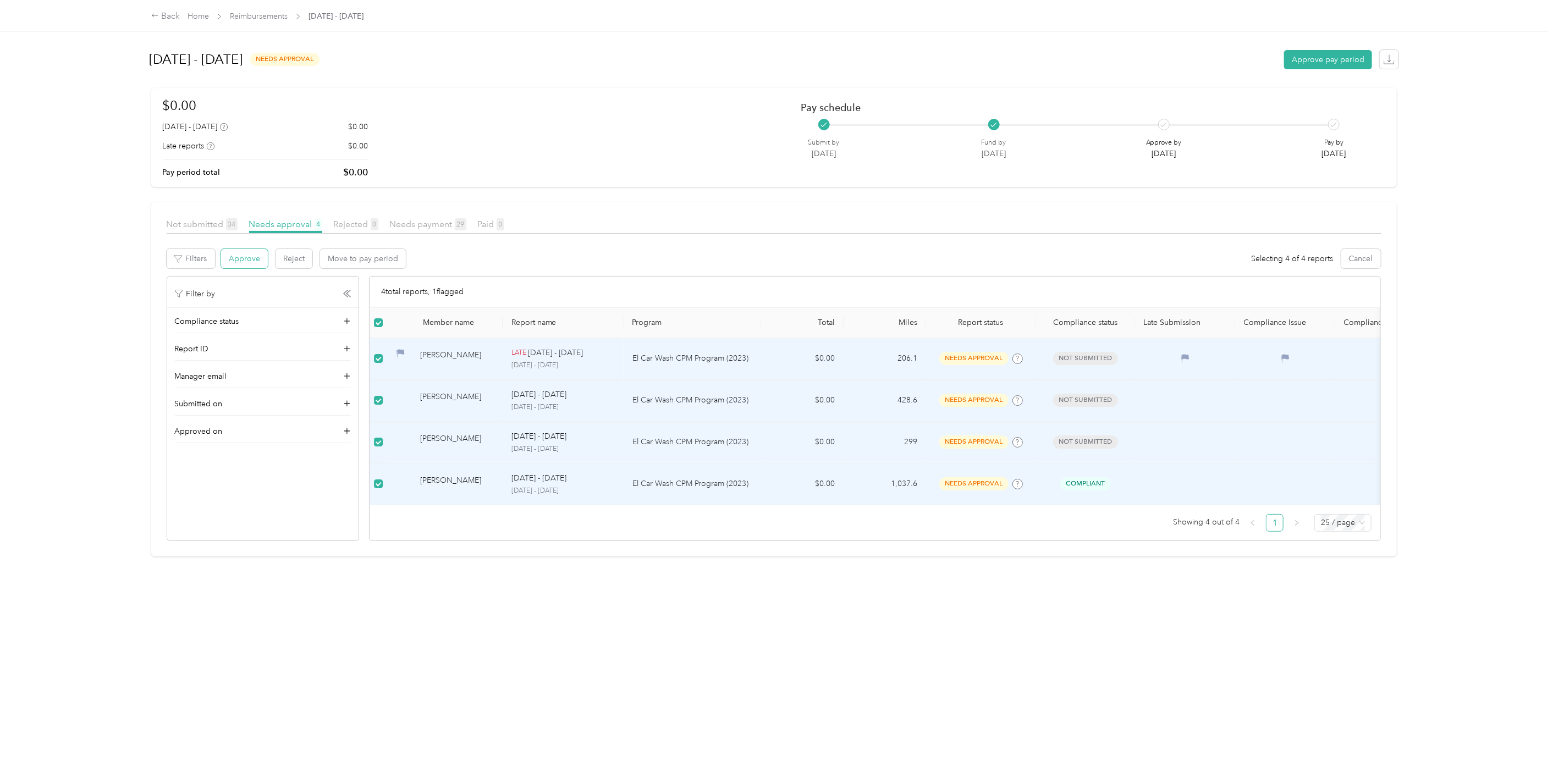
click at [244, 261] on button "Approve" at bounding box center [244, 259] width 47 height 20
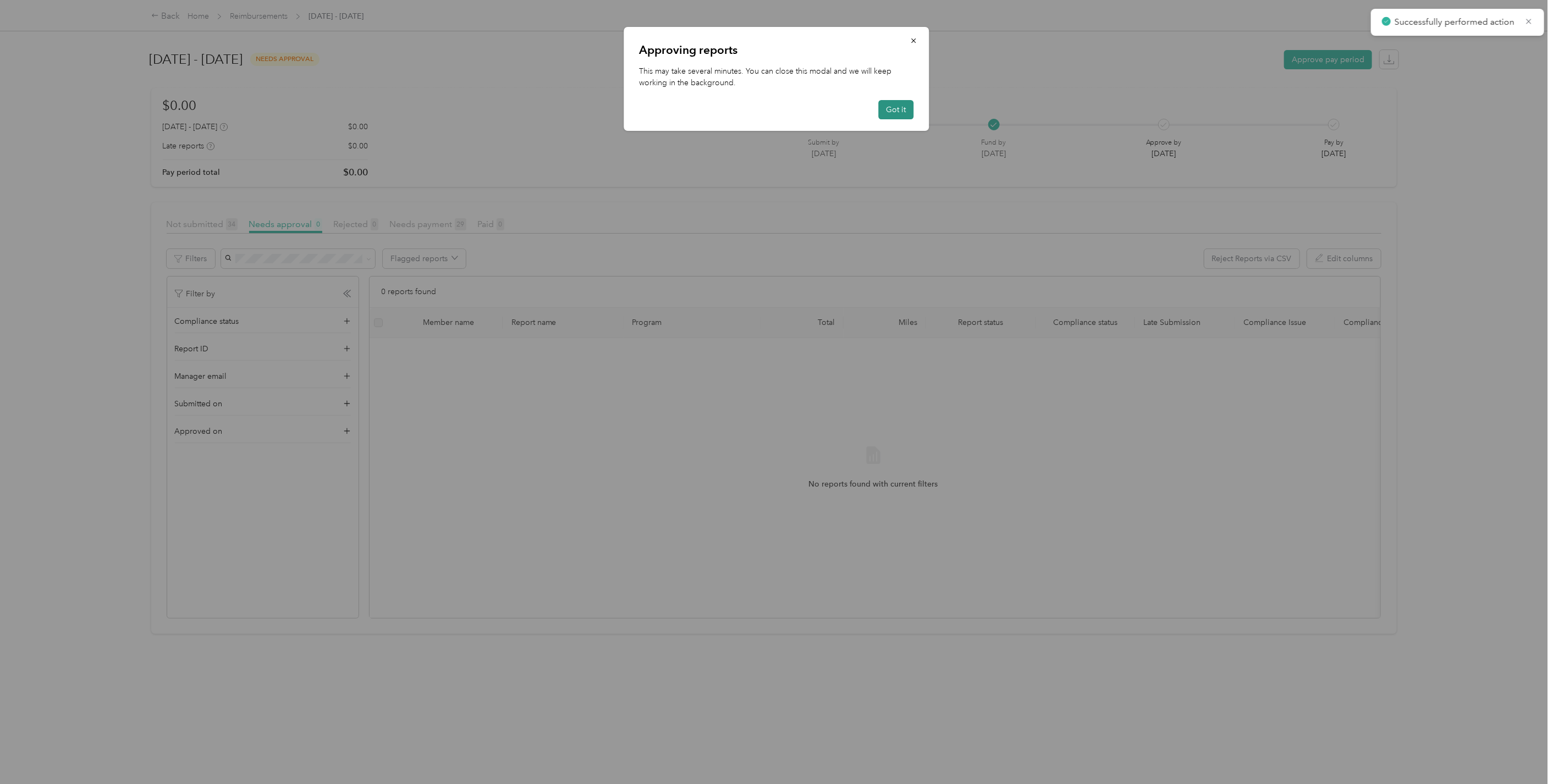
click at [904, 111] on button "Got it" at bounding box center [897, 109] width 36 height 20
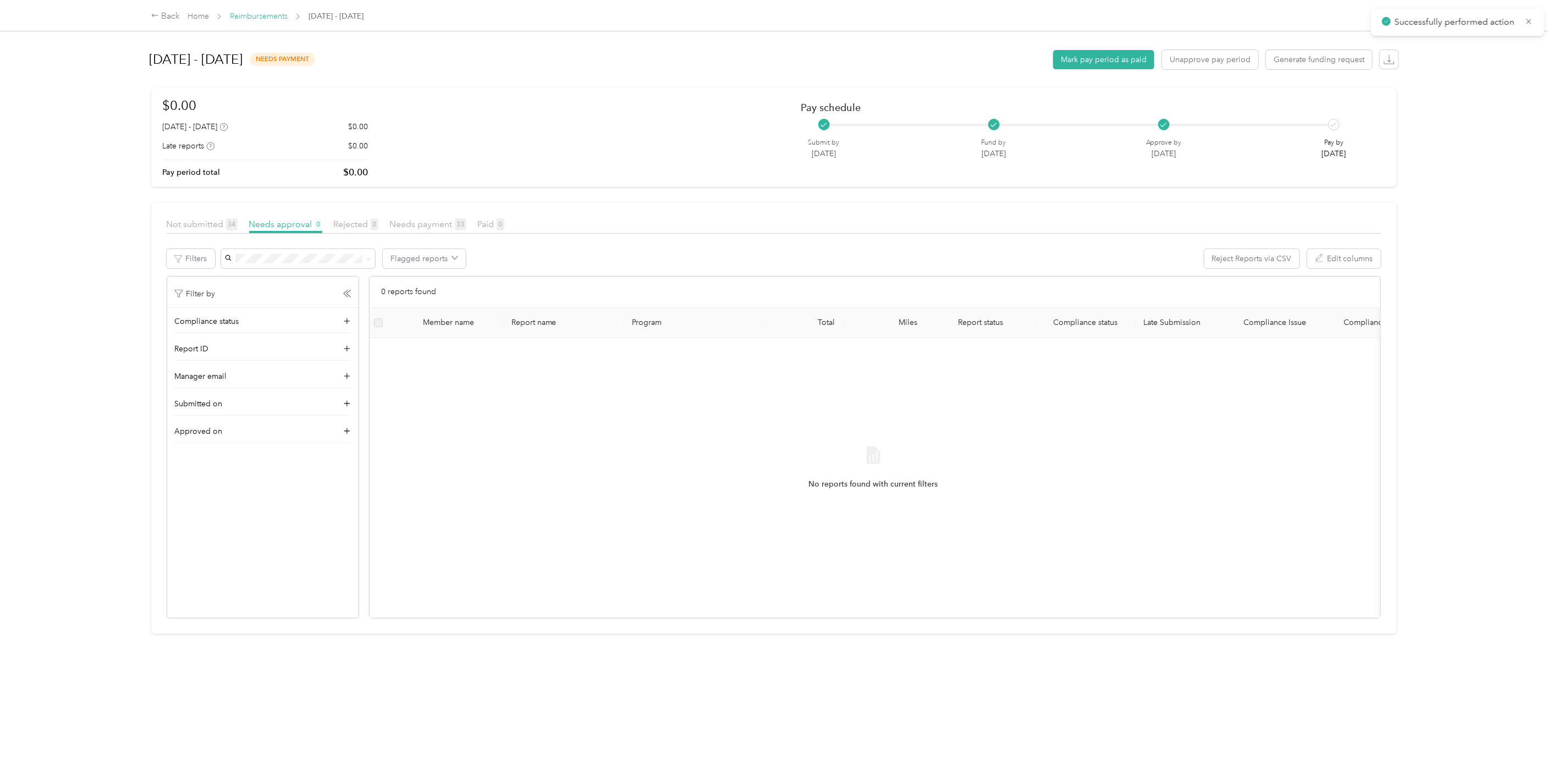
click at [256, 15] on link "Reimbursements" at bounding box center [259, 16] width 58 height 9
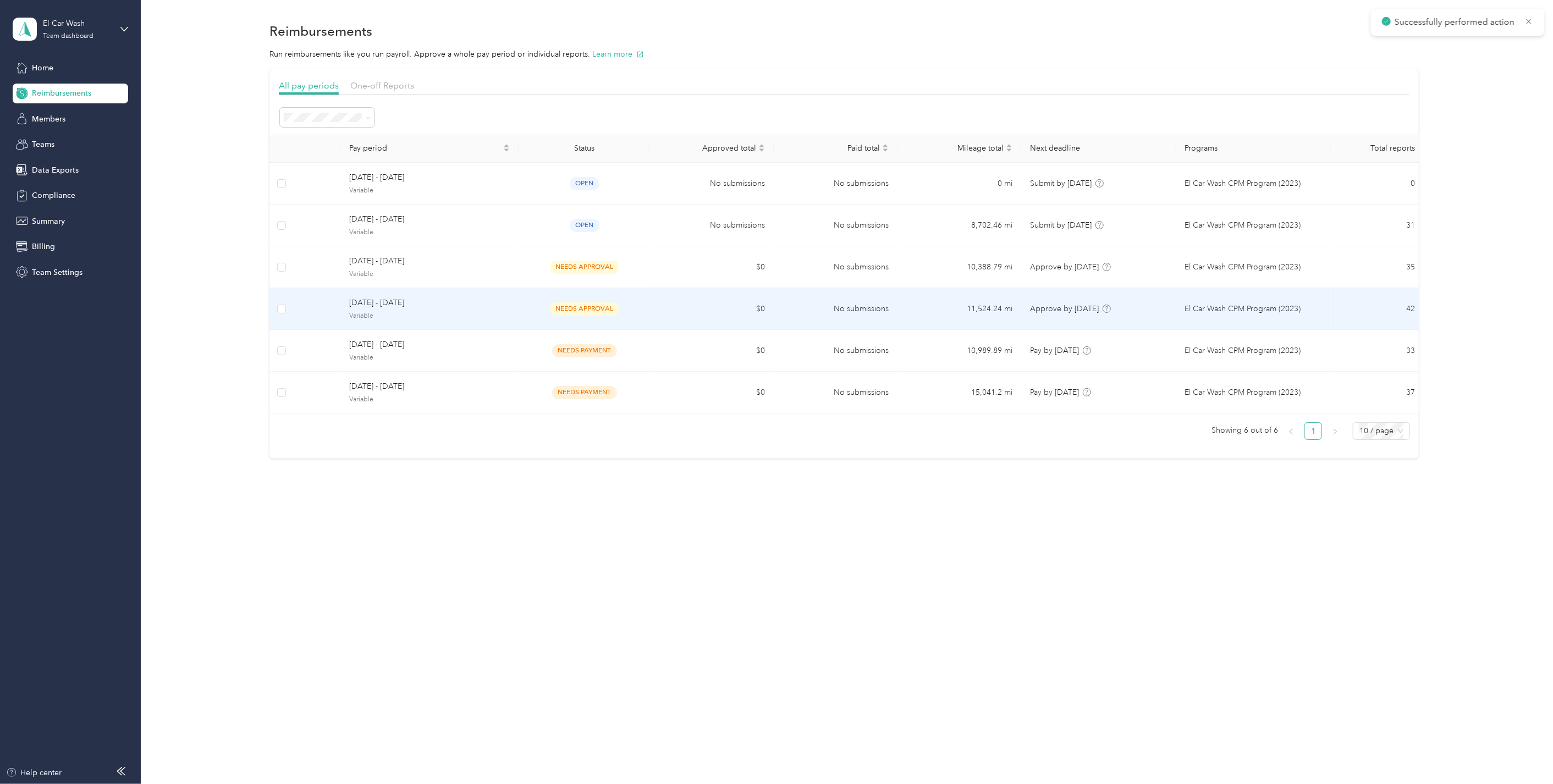
click at [555, 305] on span "needs approval" at bounding box center [584, 309] width 69 height 13
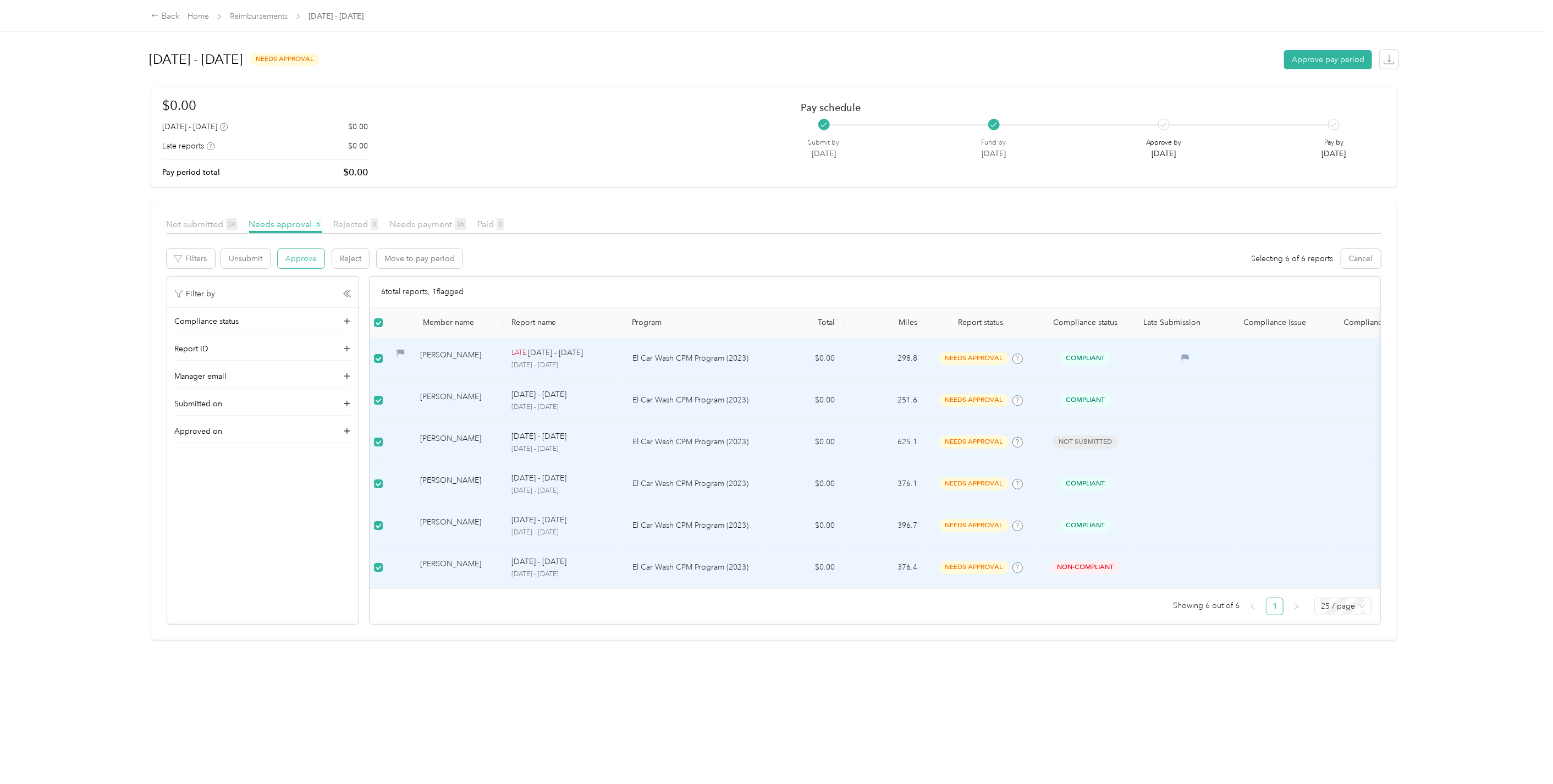
click at [289, 261] on button "Approve" at bounding box center [301, 259] width 47 height 20
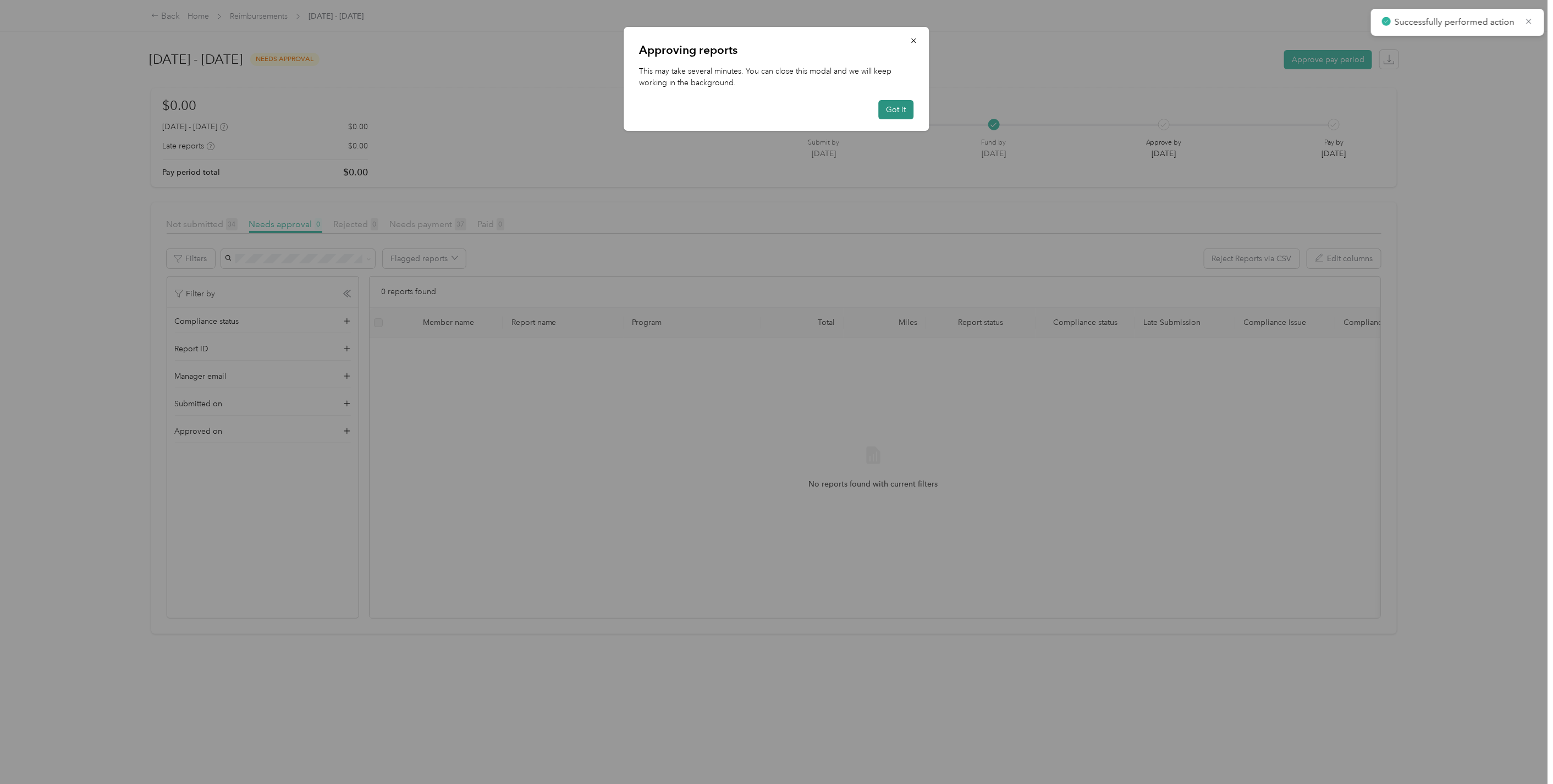
click at [889, 110] on button "Got it" at bounding box center [897, 109] width 36 height 20
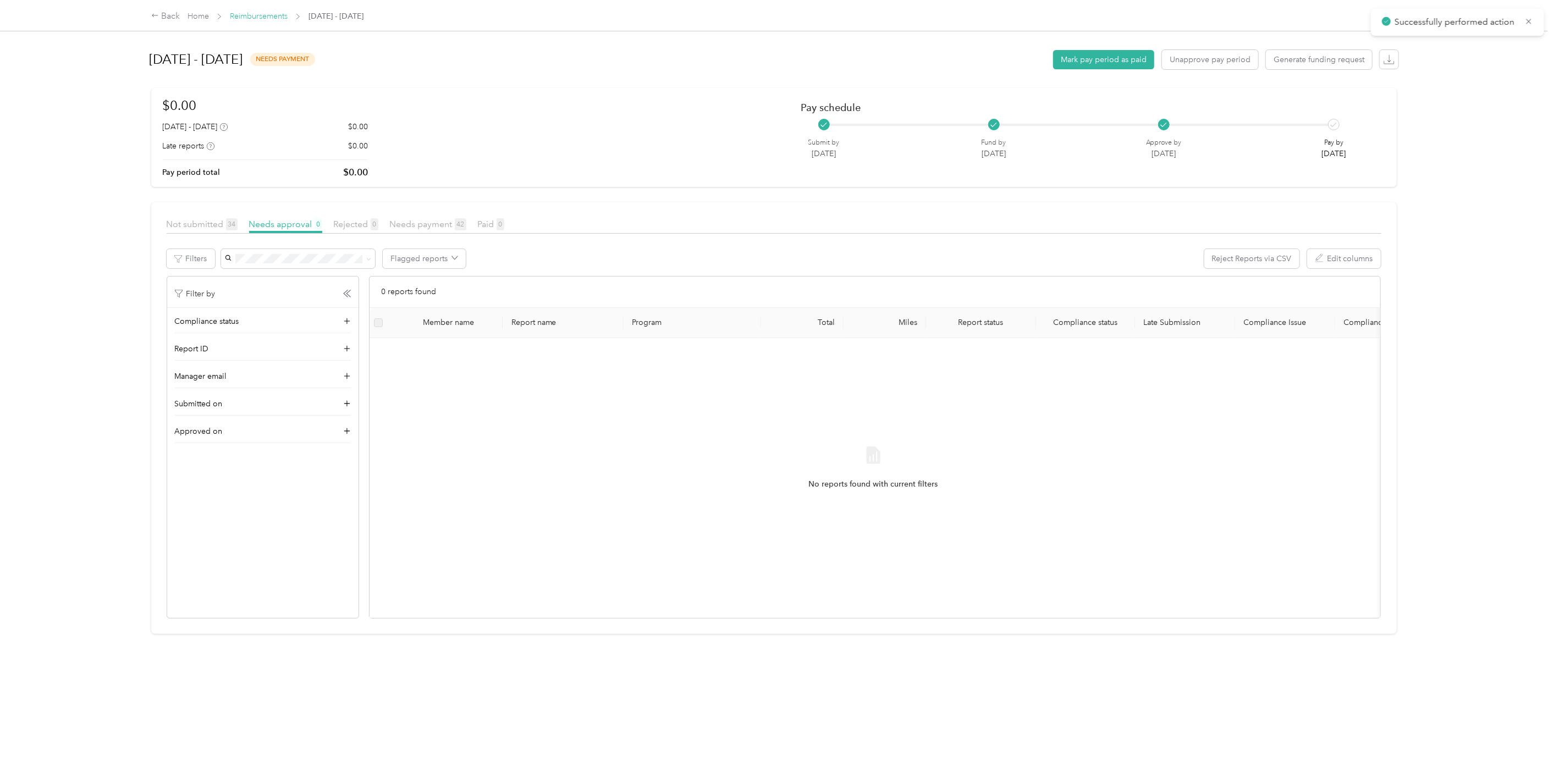
click at [253, 17] on link "Reimbursements" at bounding box center [259, 16] width 58 height 9
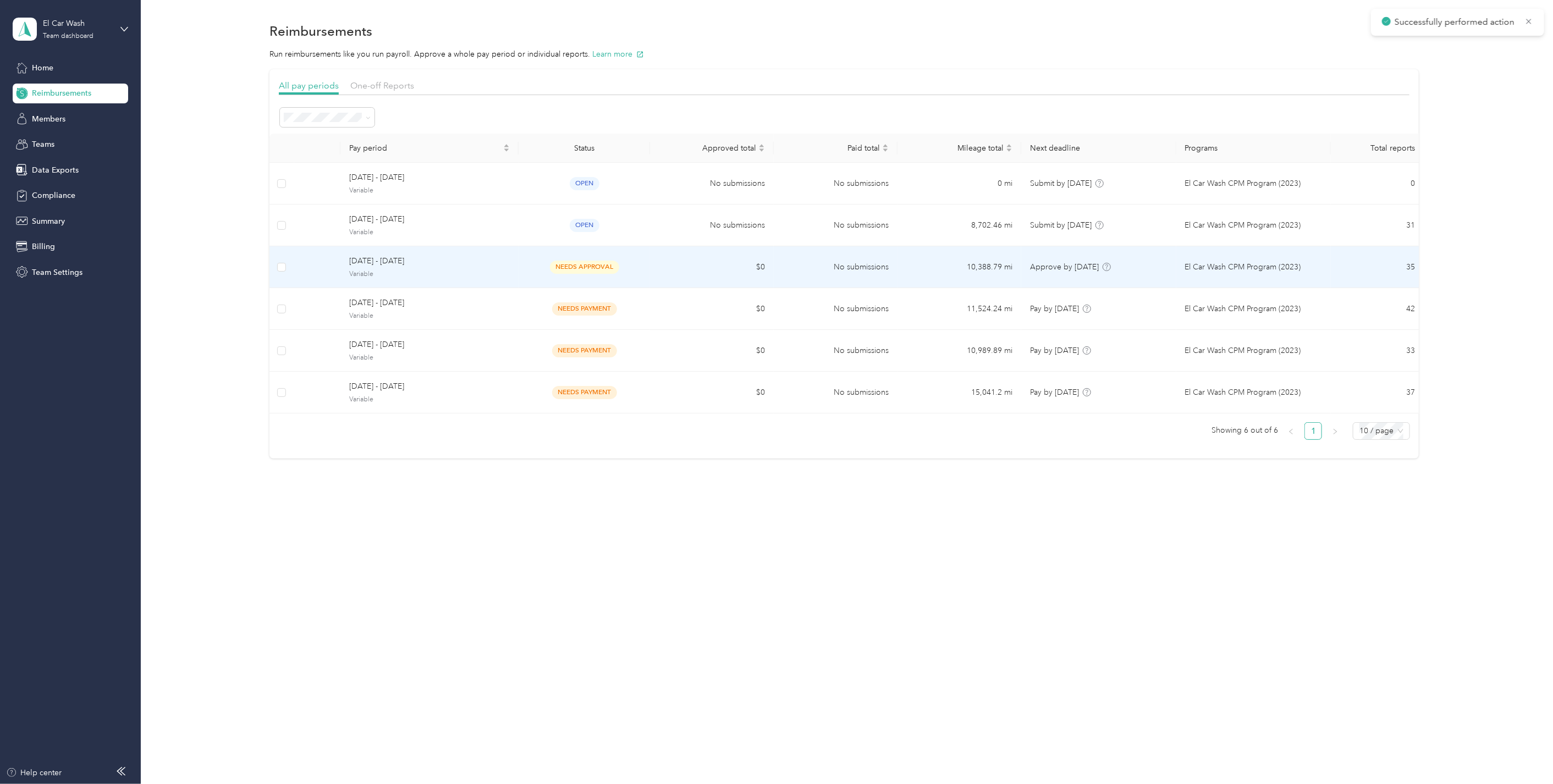
click at [390, 270] on span "Variable" at bounding box center [430, 274] width 161 height 10
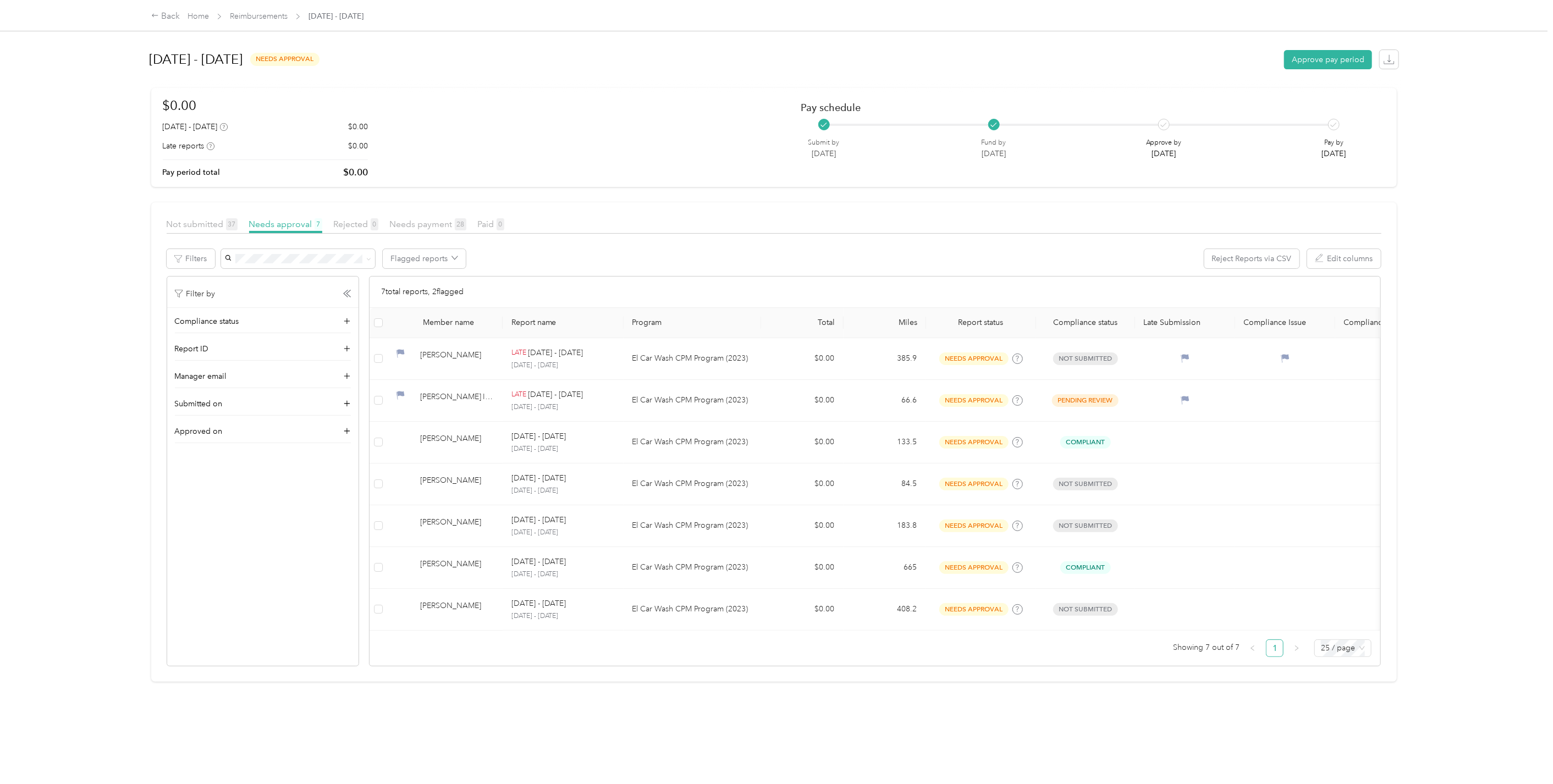
click at [515, 289] on div "7 total reports, 2 flagged" at bounding box center [875, 292] width 1012 height 32
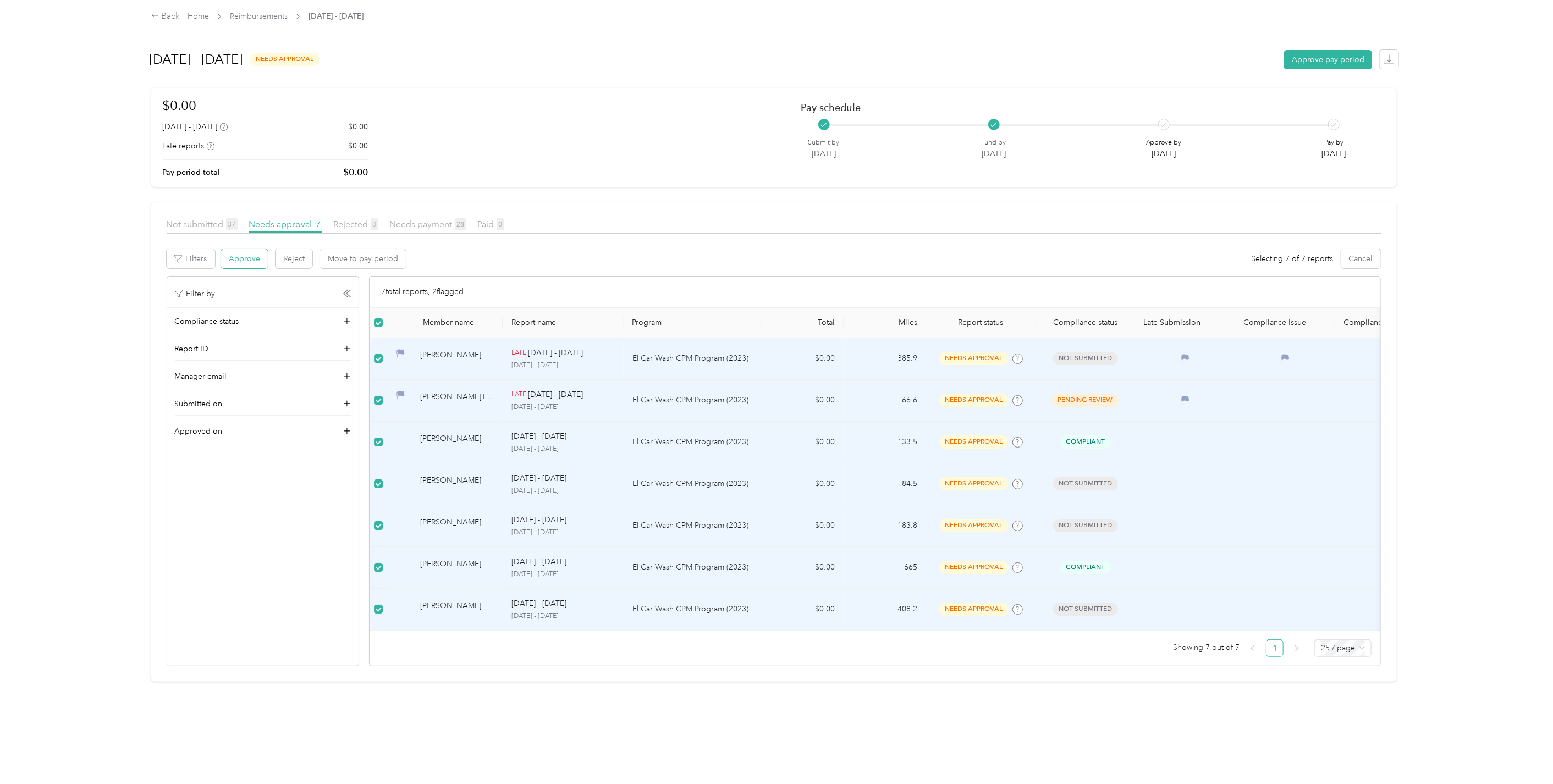
click at [242, 259] on button "Approve" at bounding box center [244, 259] width 47 height 20
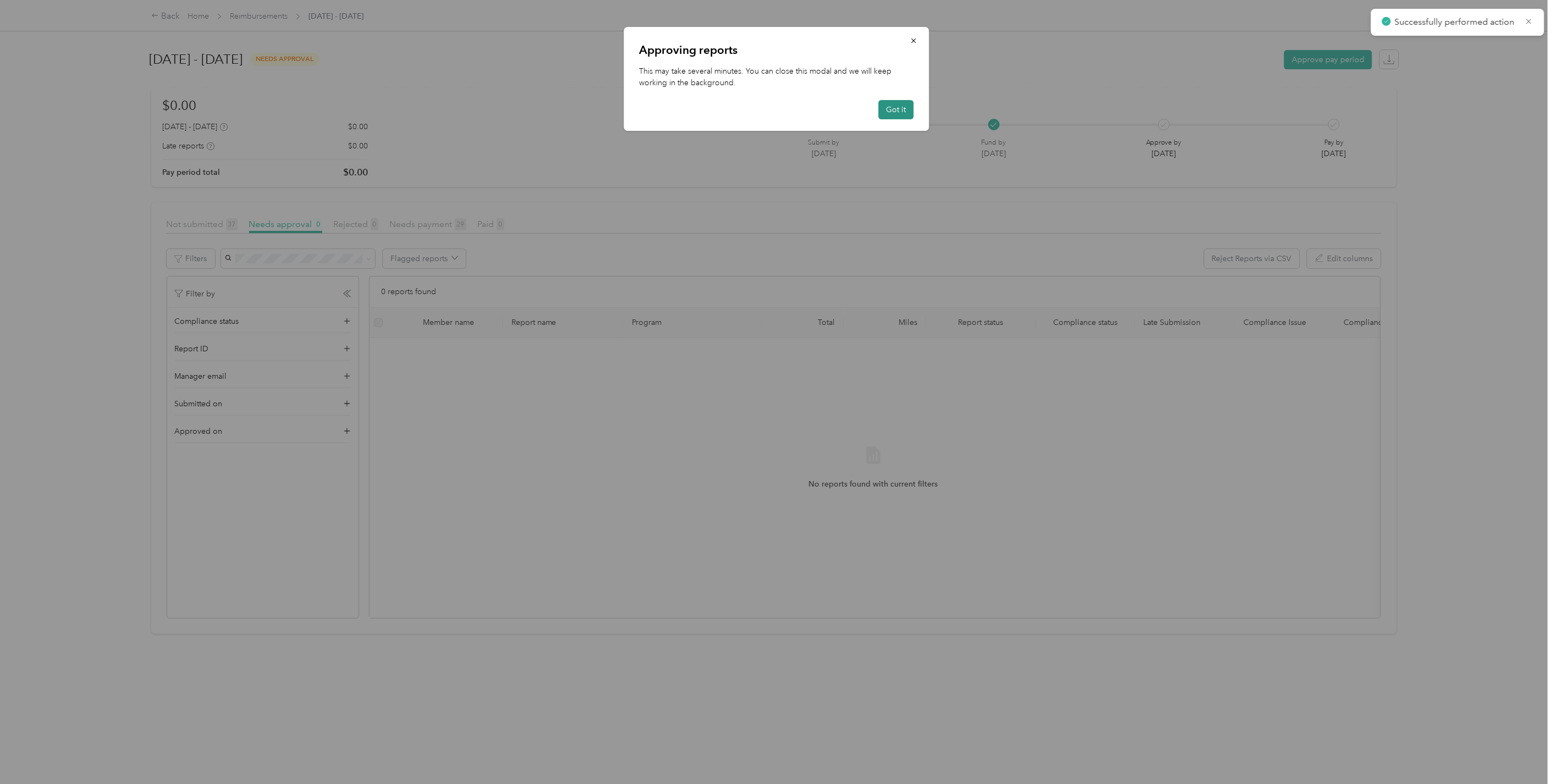
click at [898, 107] on button "Got it" at bounding box center [897, 109] width 36 height 20
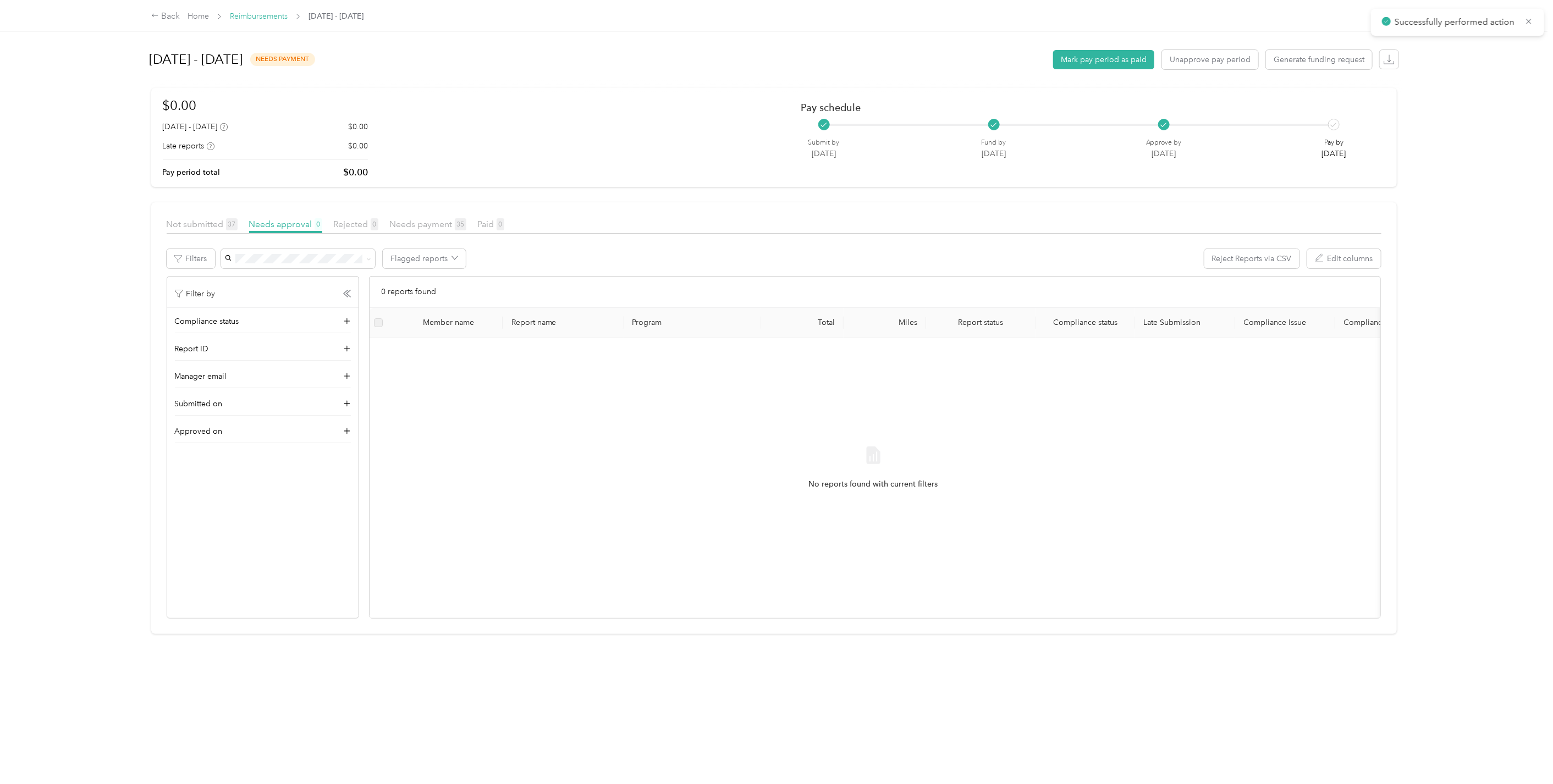
click at [263, 15] on link "Reimbursements" at bounding box center [259, 16] width 58 height 9
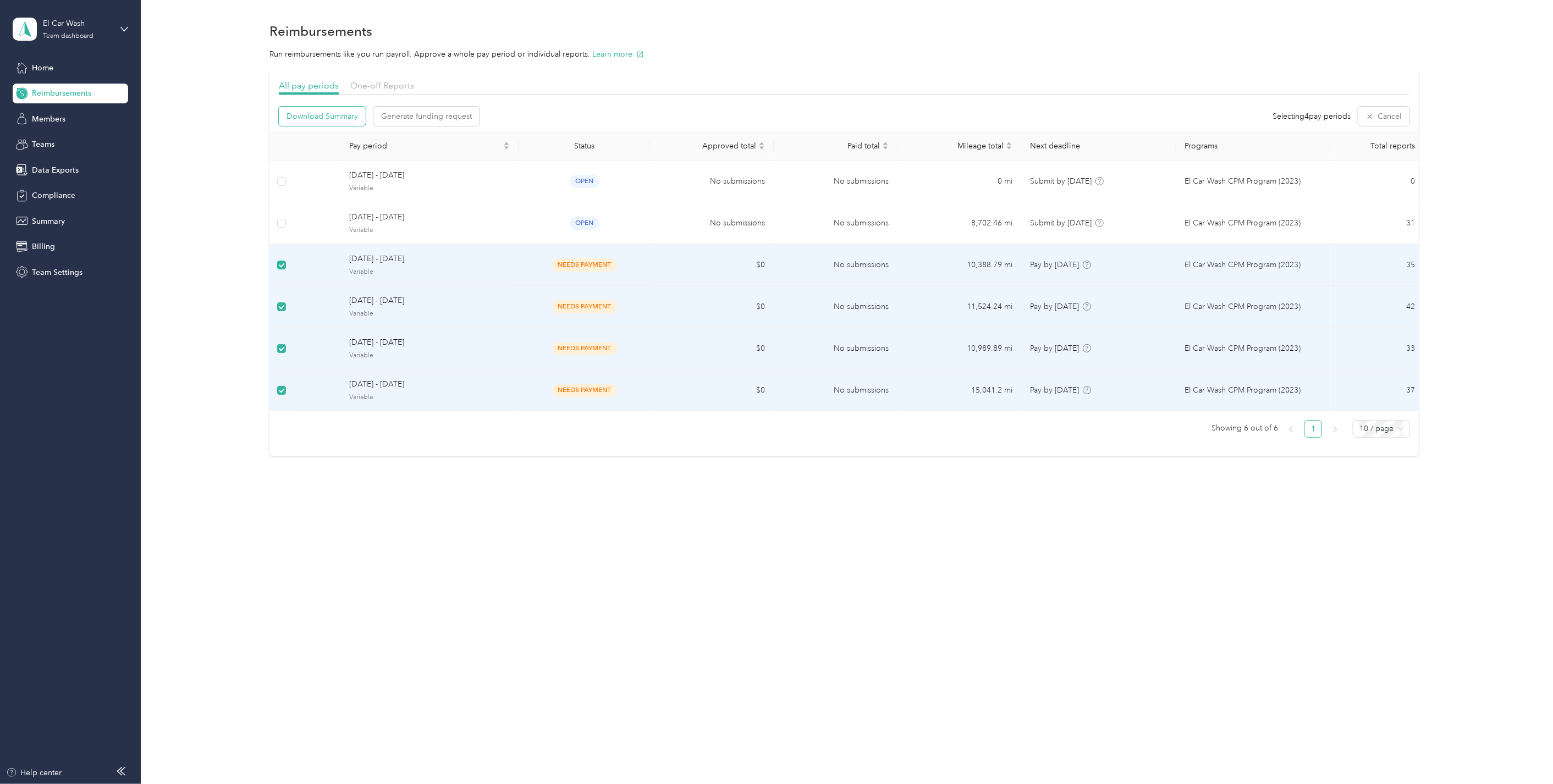
click at [344, 119] on span "Download Summary" at bounding box center [323, 116] width 71 height 11
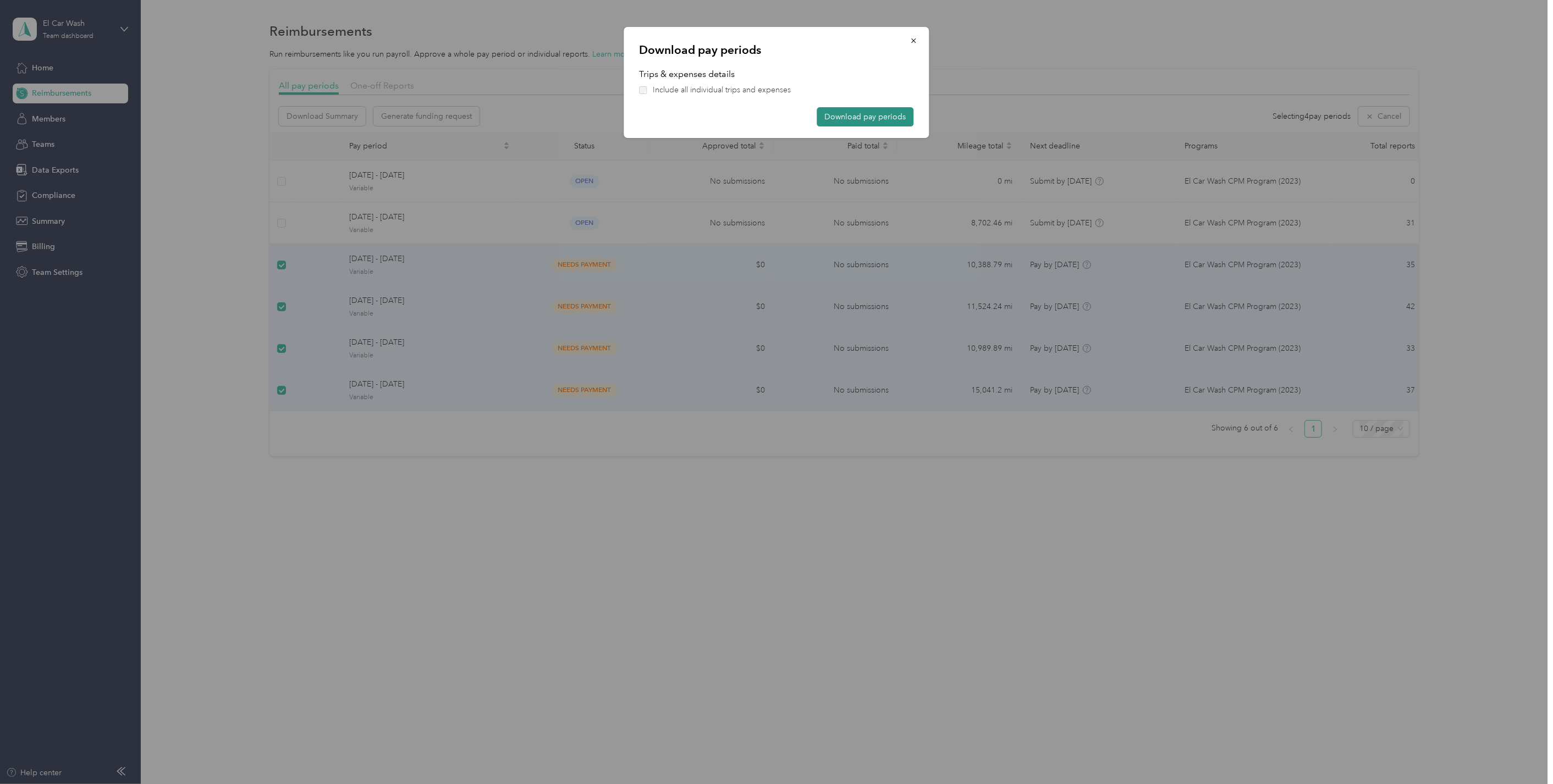
click at [853, 119] on button "Download pay periods" at bounding box center [866, 117] width 97 height 20
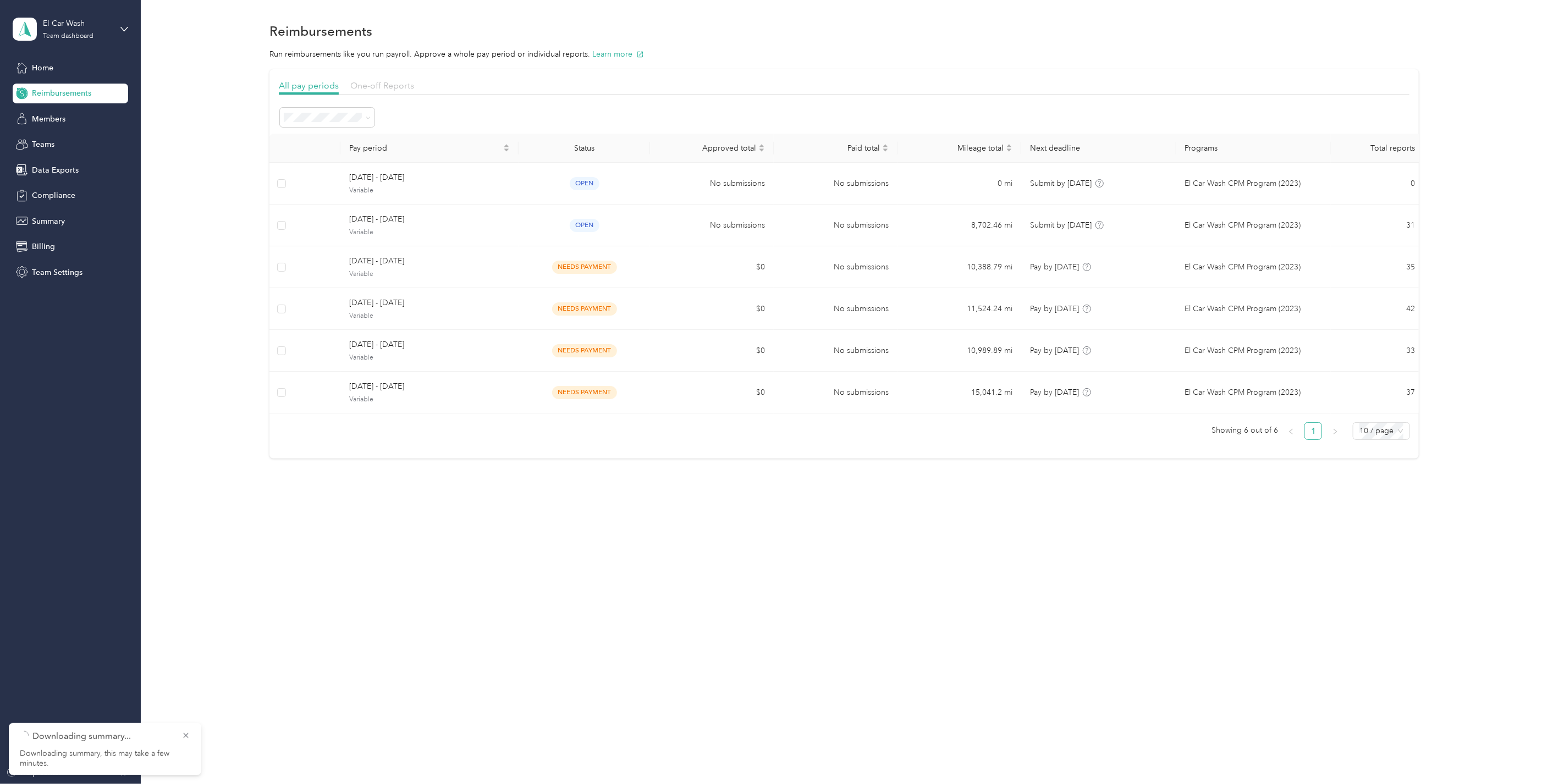
click at [375, 81] on span "One-off Reports" at bounding box center [382, 85] width 64 height 10
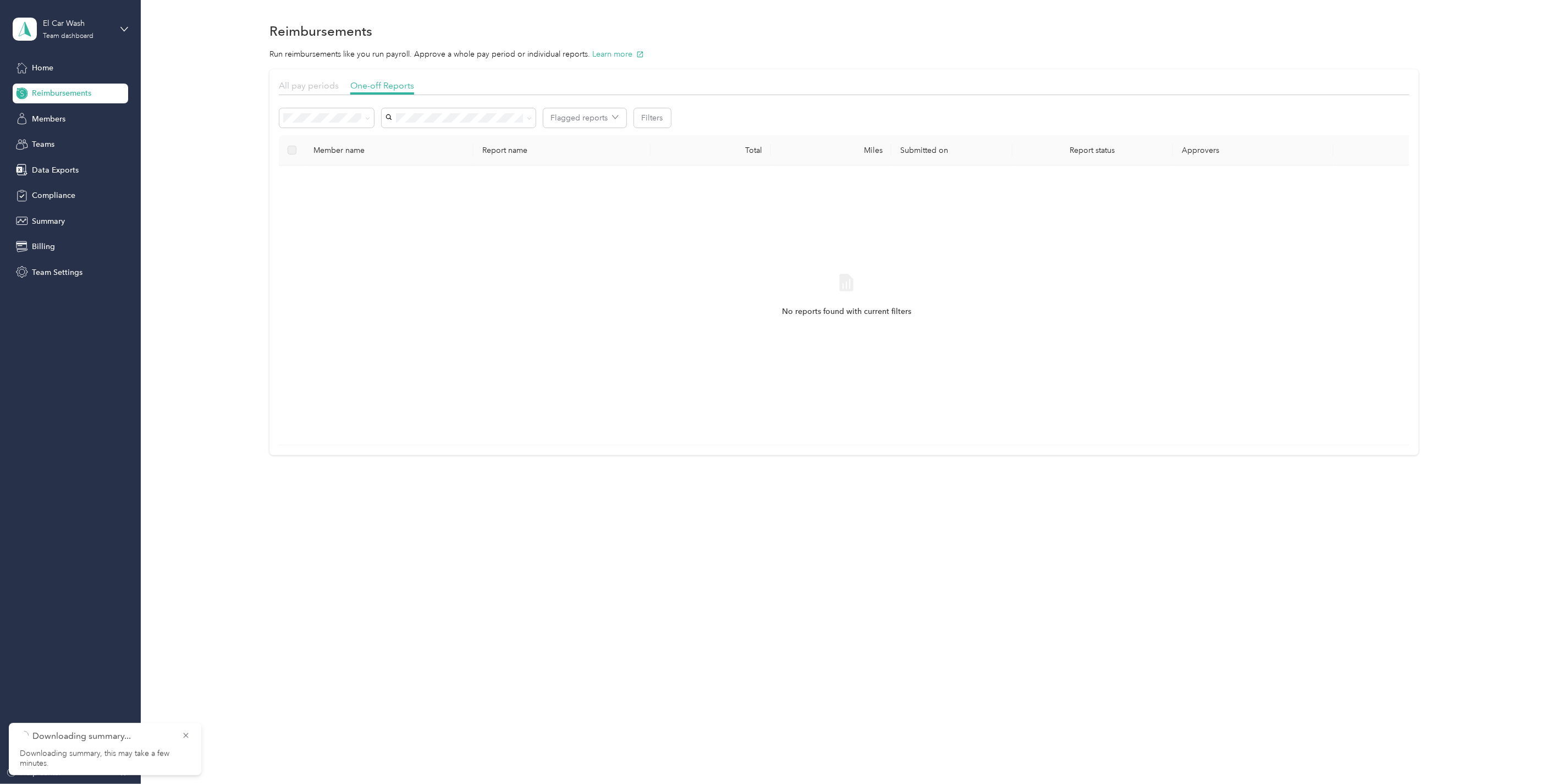
click at [300, 85] on span "All pay periods" at bounding box center [309, 85] width 60 height 10
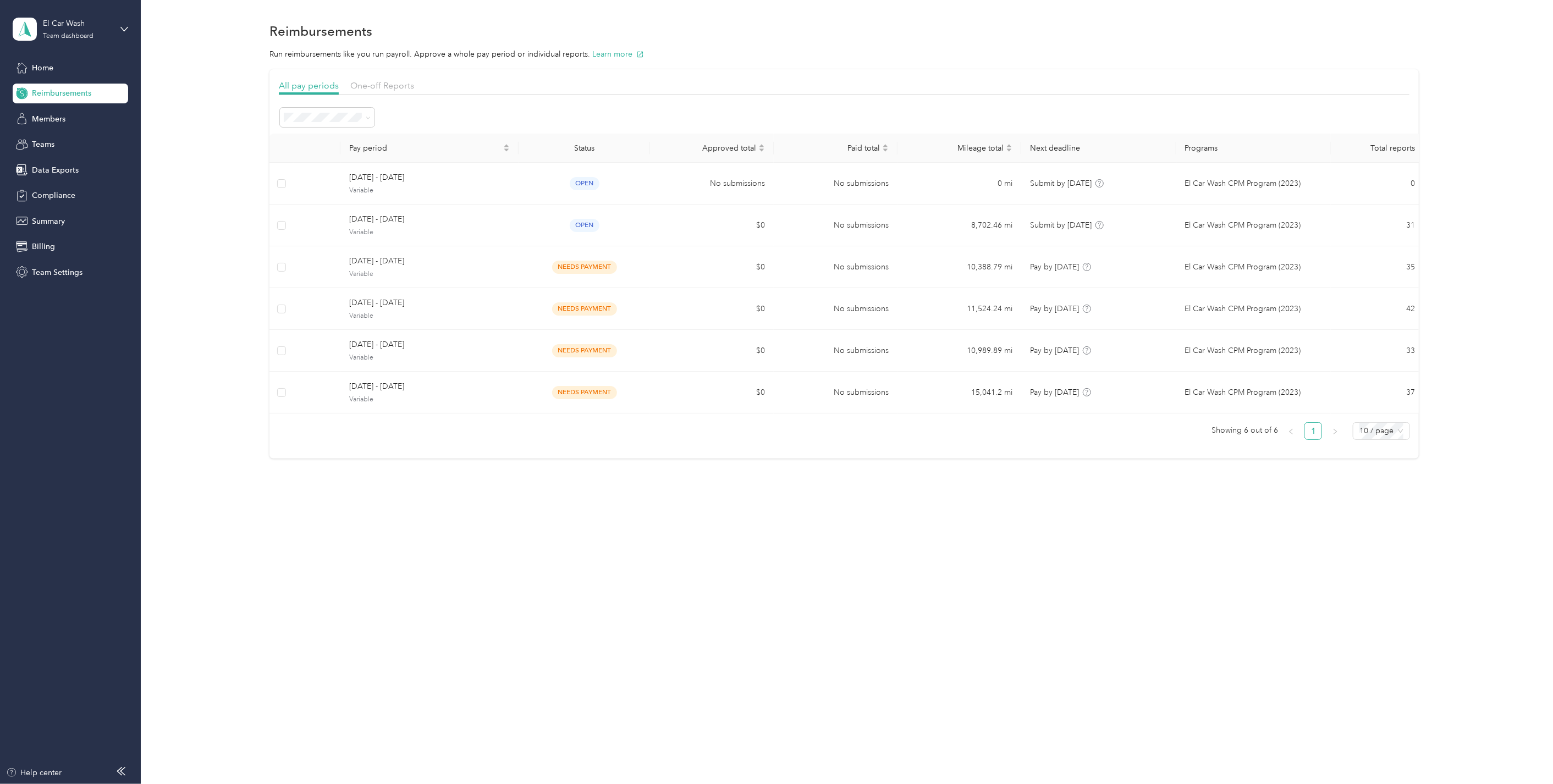
click at [721, 432] on div "Reimbursements Run reimbursements like you run payroll. Approve a whole pay per…" at bounding box center [844, 259] width 1407 height 518
